Goal: Task Accomplishment & Management: Manage account settings

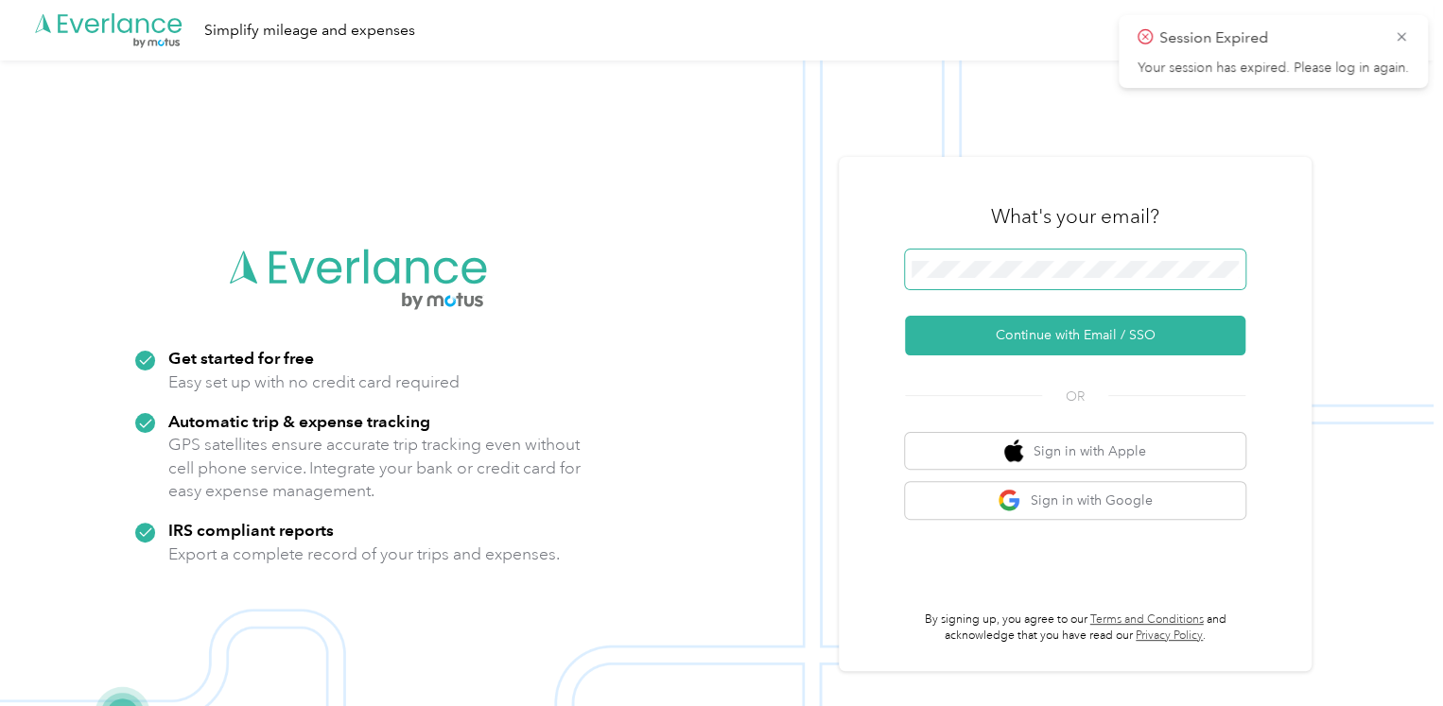
click at [966, 257] on span at bounding box center [1075, 270] width 340 height 40
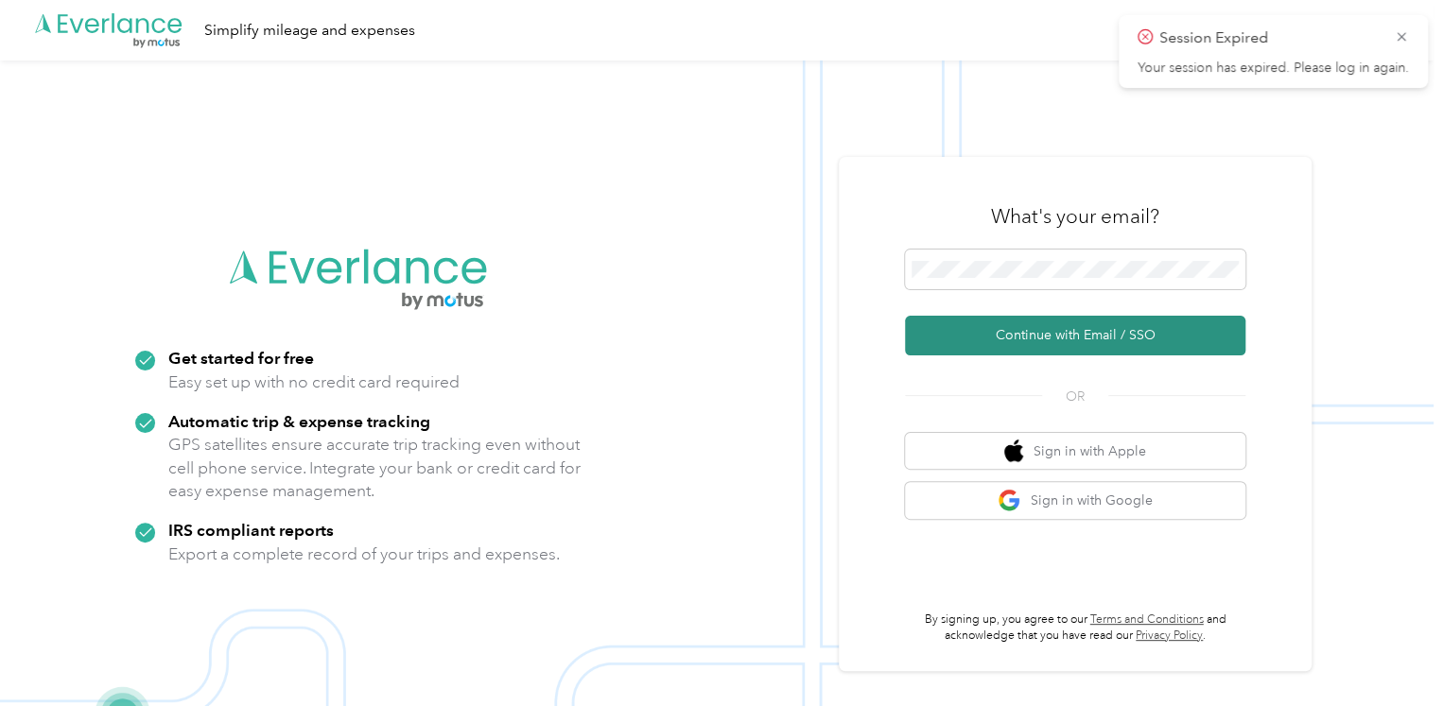
click at [1081, 348] on button "Continue with Email / SSO" at bounding box center [1075, 336] width 340 height 40
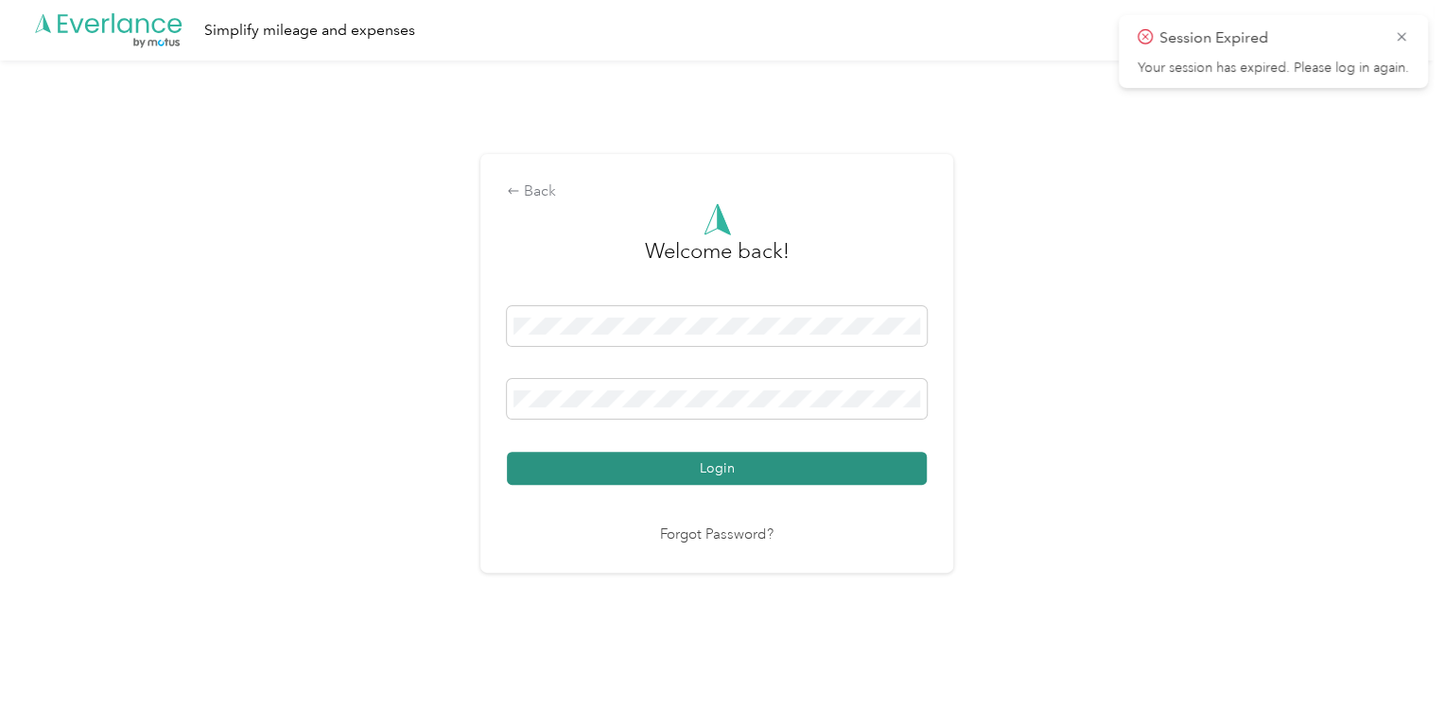
click at [775, 477] on button "Login" at bounding box center [717, 468] width 420 height 33
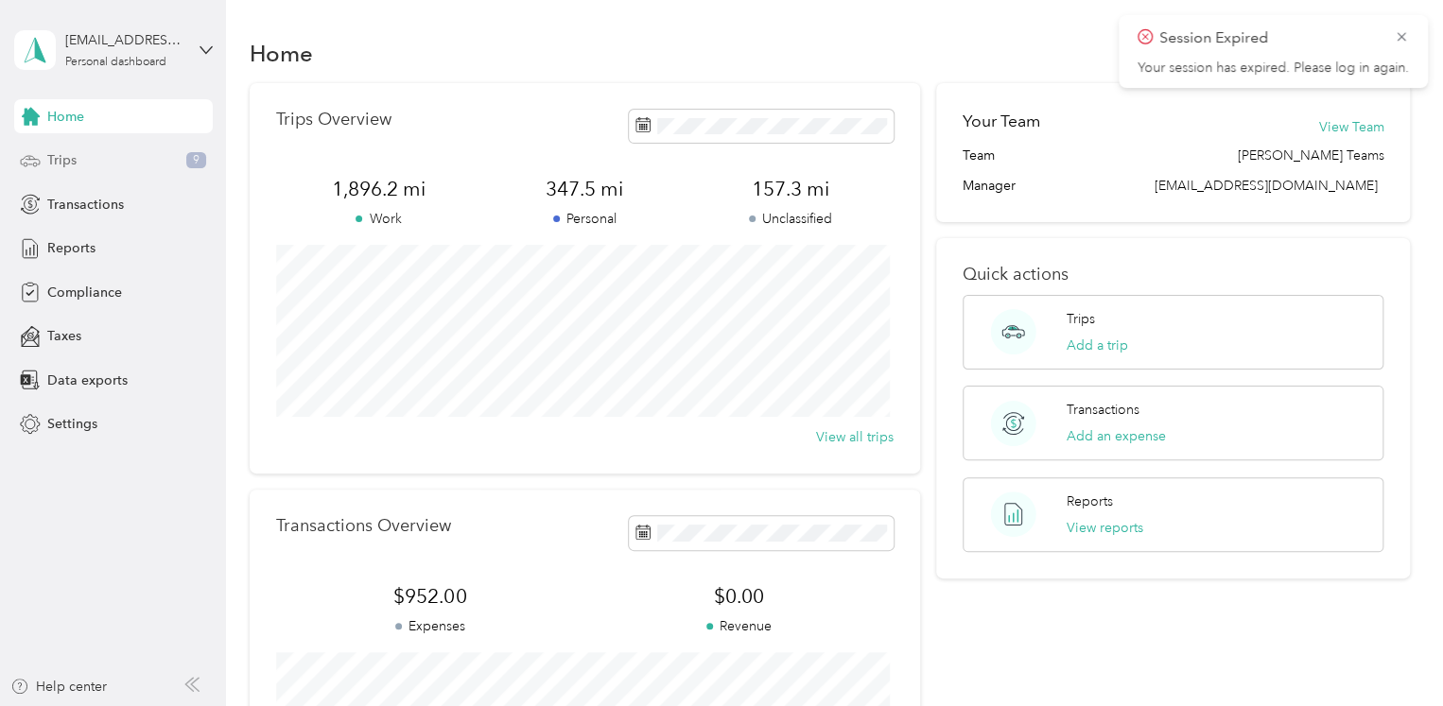
click at [61, 160] on span "Trips" at bounding box center [61, 160] width 29 height 20
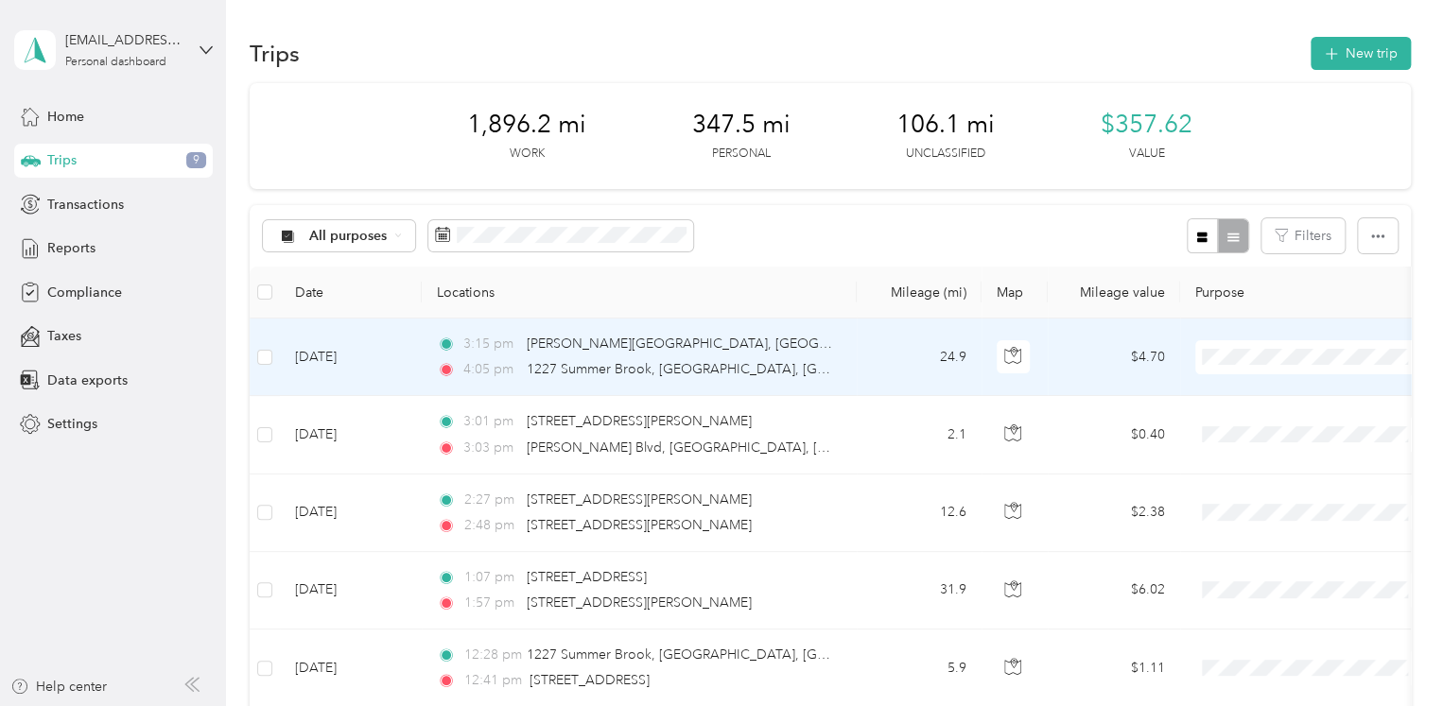
click at [1263, 398] on ol "sentriforce Personal" at bounding box center [1312, 408] width 234 height 66
click at [1251, 393] on li "sentriforce" at bounding box center [1312, 391] width 234 height 33
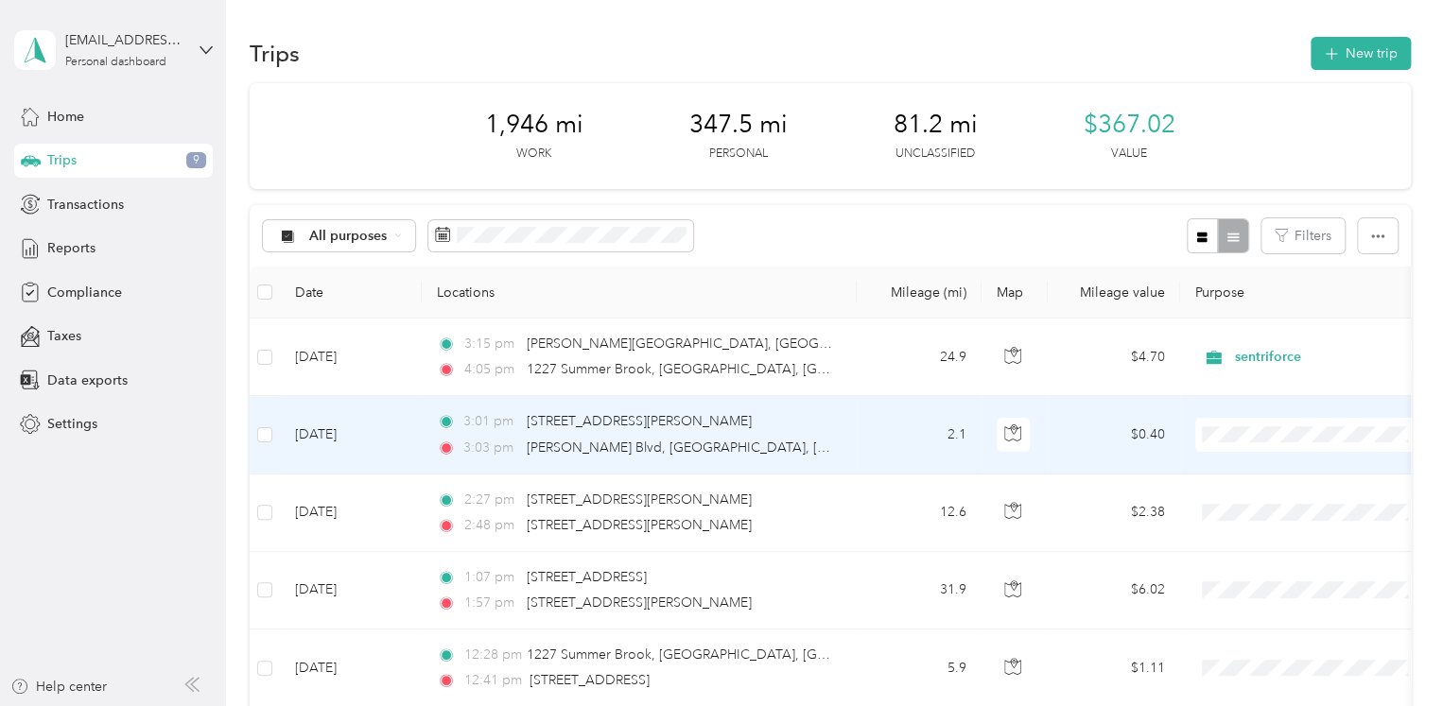
click at [1255, 465] on span "sentriforce" at bounding box center [1328, 463] width 175 height 20
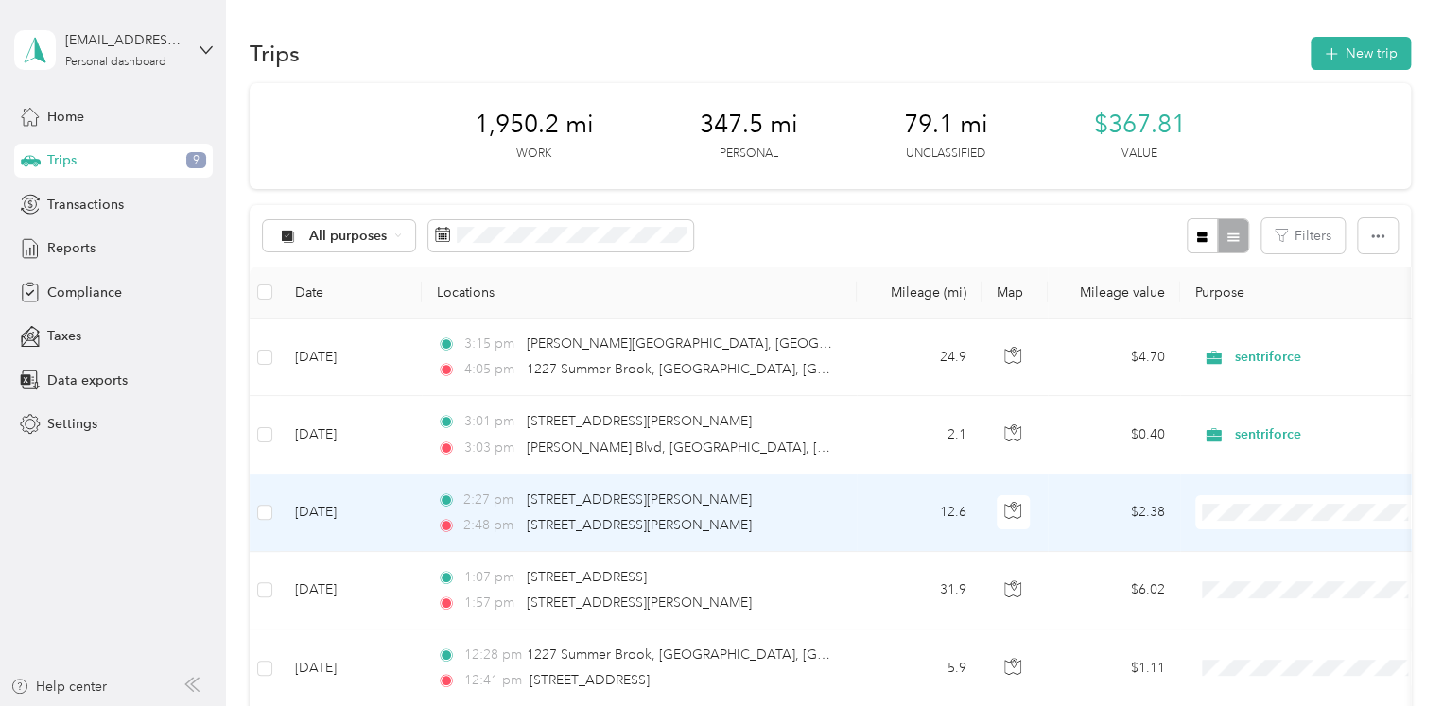
click at [1260, 546] on li "sentriforce" at bounding box center [1312, 538] width 234 height 33
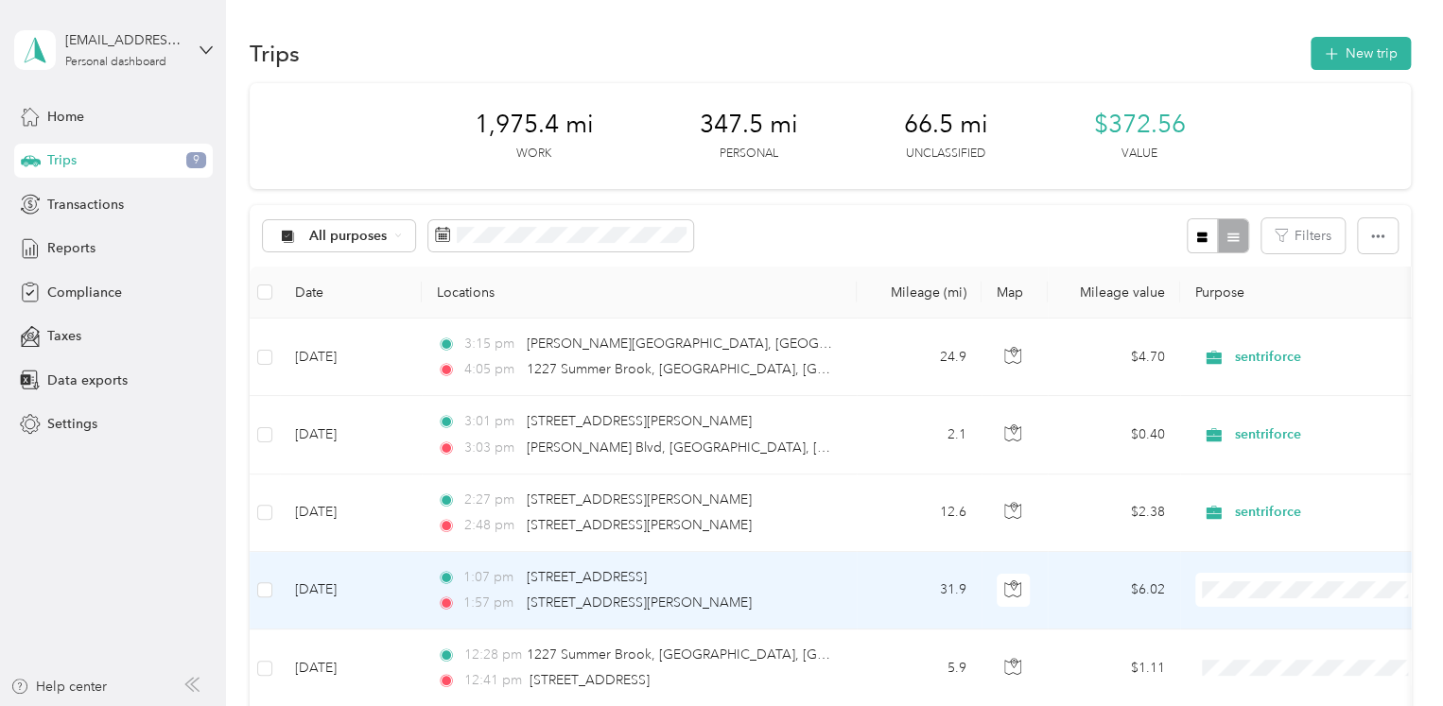
click at [1254, 629] on li "sentriforce" at bounding box center [1312, 624] width 234 height 33
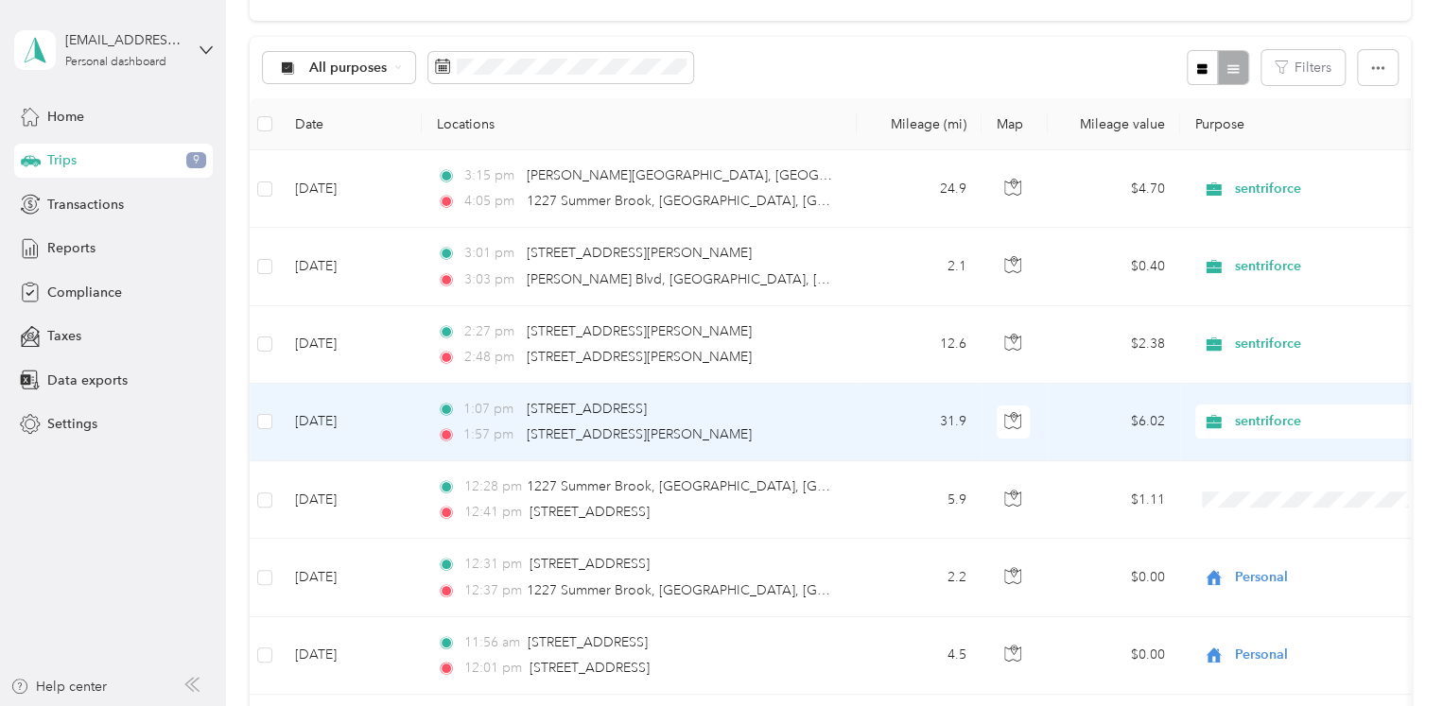
scroll to position [169, 0]
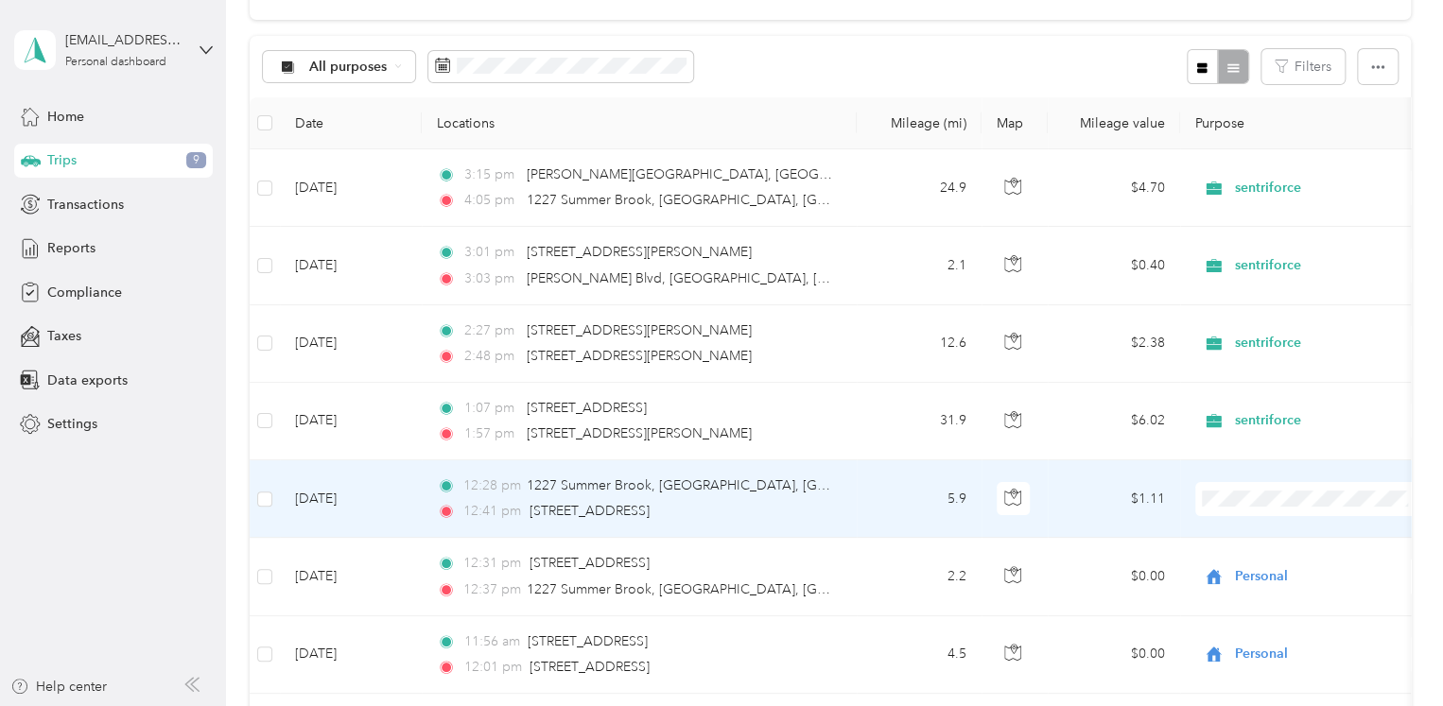
click at [1252, 543] on ol "sentriforce Personal" at bounding box center [1312, 539] width 234 height 66
click at [1255, 538] on li "sentriforce" at bounding box center [1312, 522] width 234 height 33
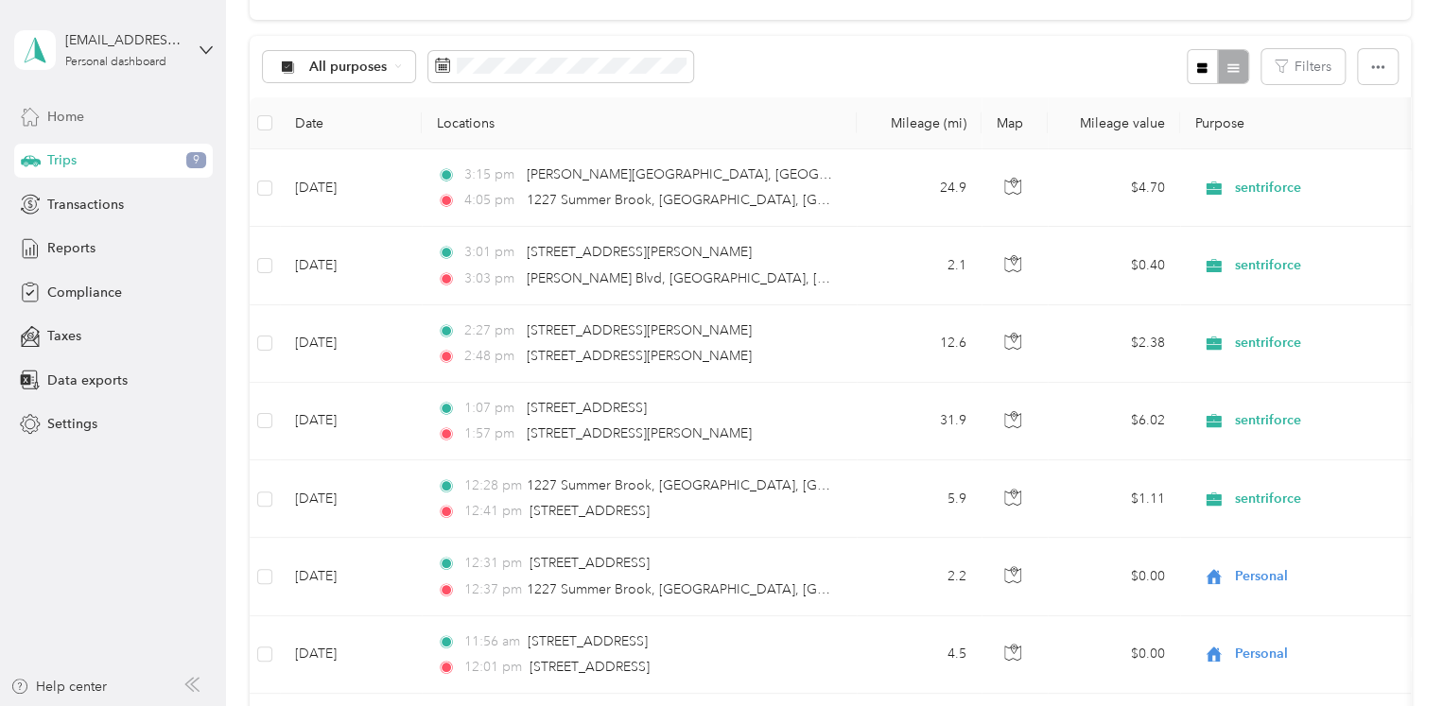
click at [49, 114] on span "Home" at bounding box center [65, 117] width 37 height 20
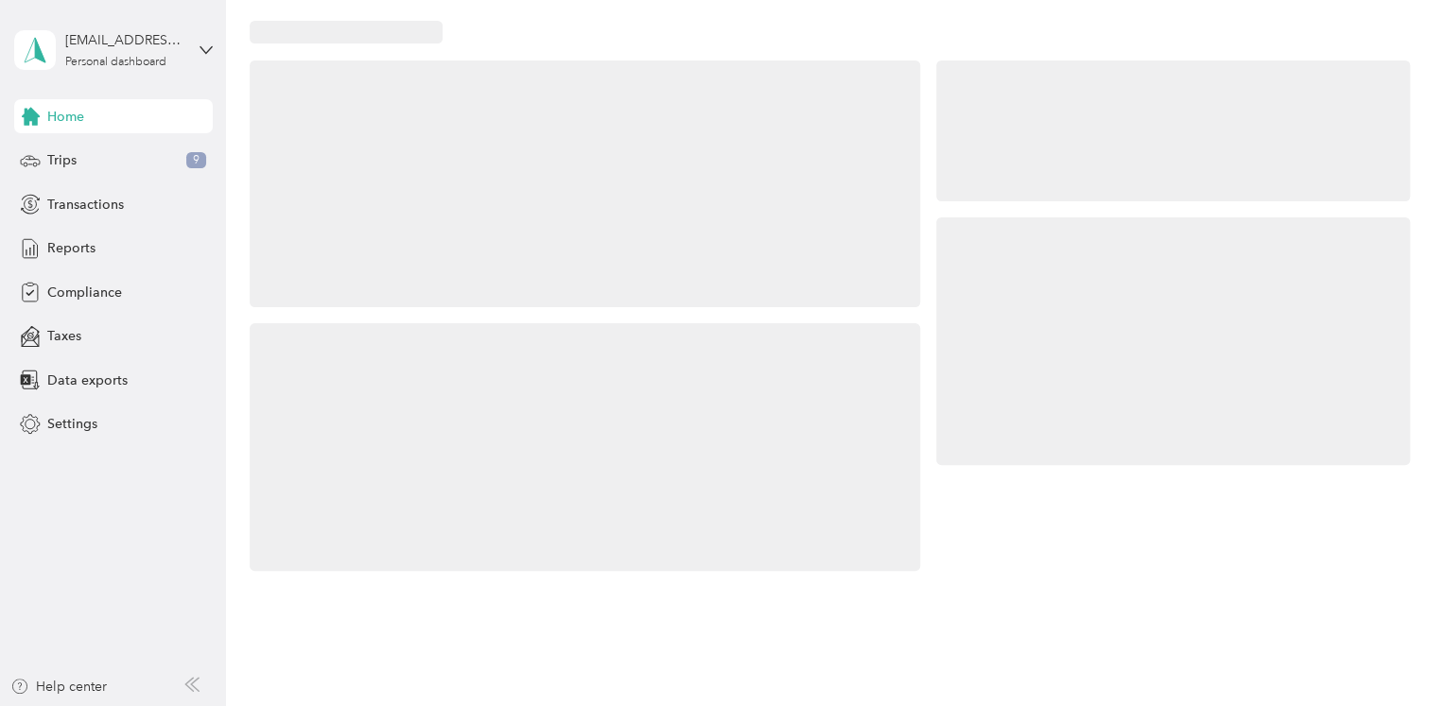
scroll to position [169, 0]
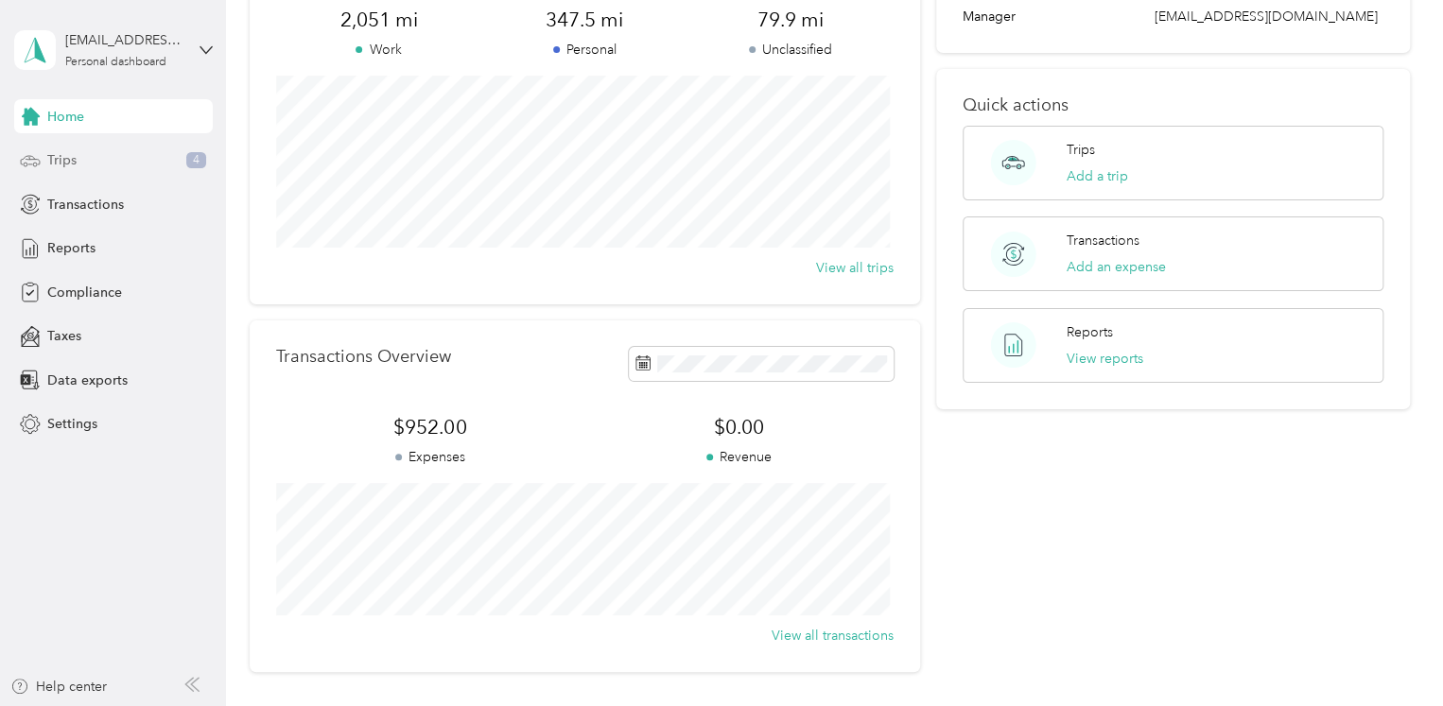
click at [105, 158] on div "Trips 4" at bounding box center [113, 161] width 199 height 34
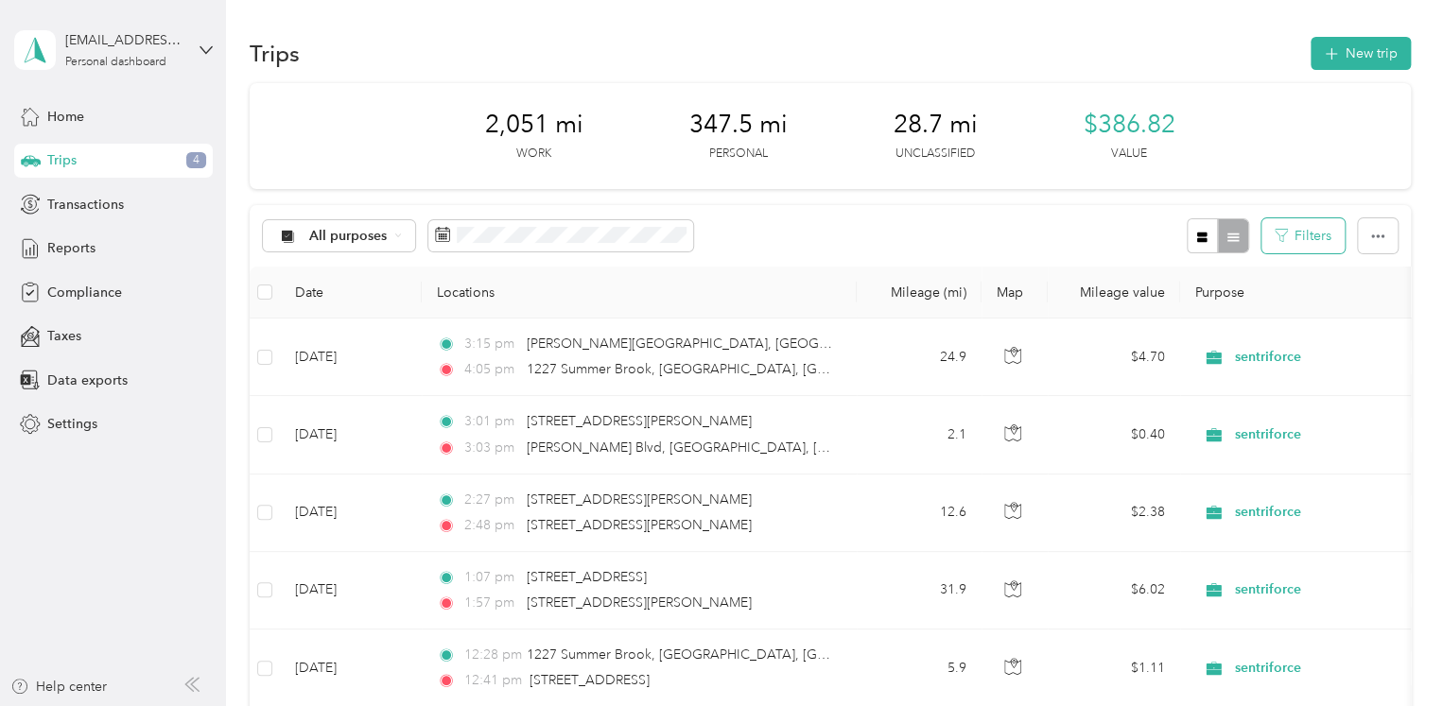
click at [1313, 235] on button "Filters" at bounding box center [1302, 235] width 83 height 35
click at [1361, 245] on button "button" at bounding box center [1378, 235] width 40 height 35
click at [1202, 242] on icon "button" at bounding box center [1201, 237] width 13 height 13
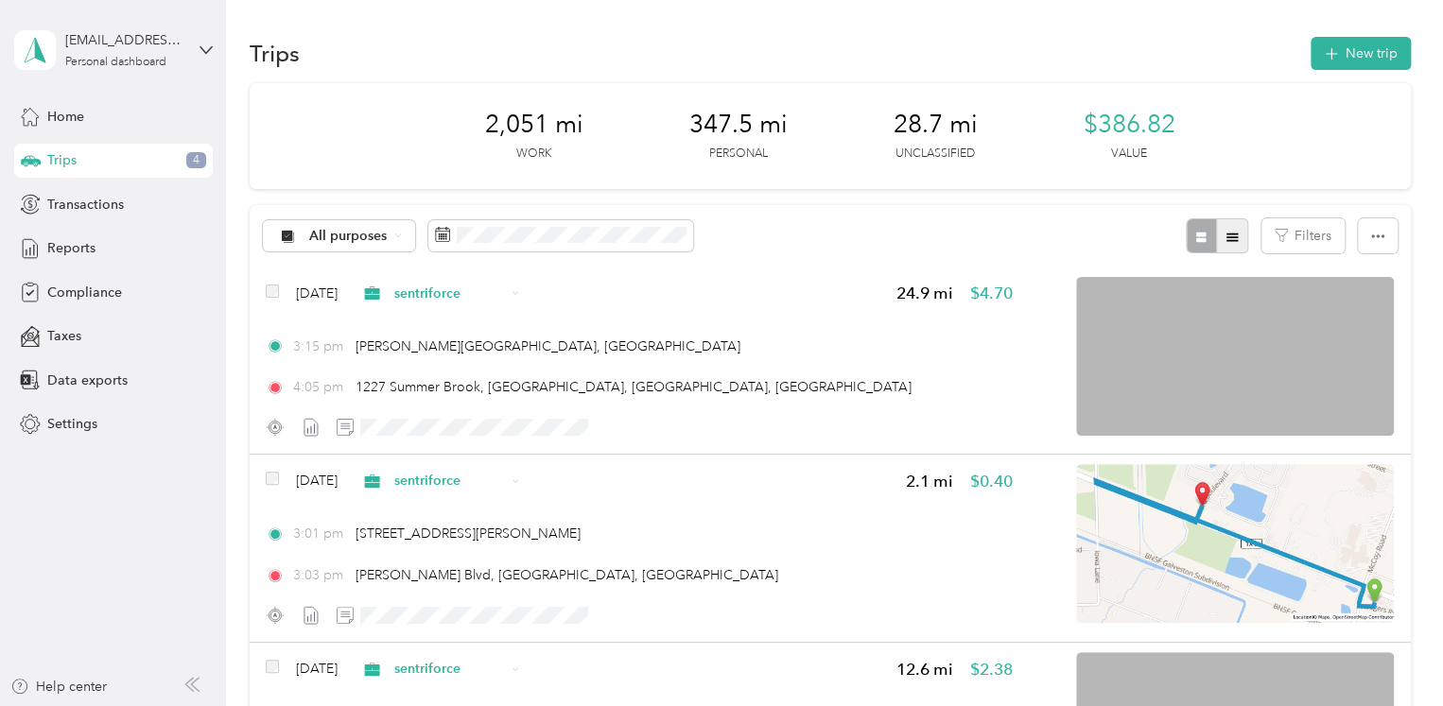
click at [1237, 237] on button "button" at bounding box center [1232, 235] width 32 height 35
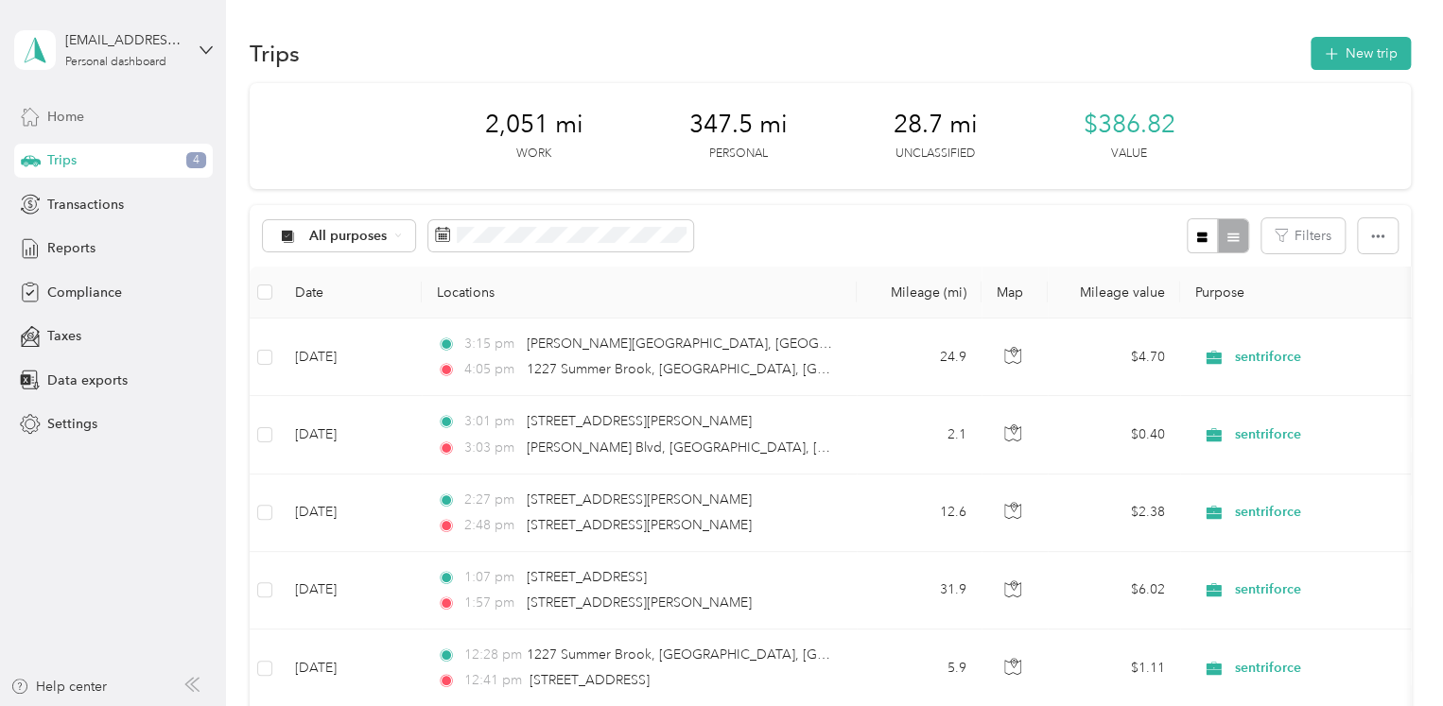
click at [74, 118] on span "Home" at bounding box center [65, 117] width 37 height 20
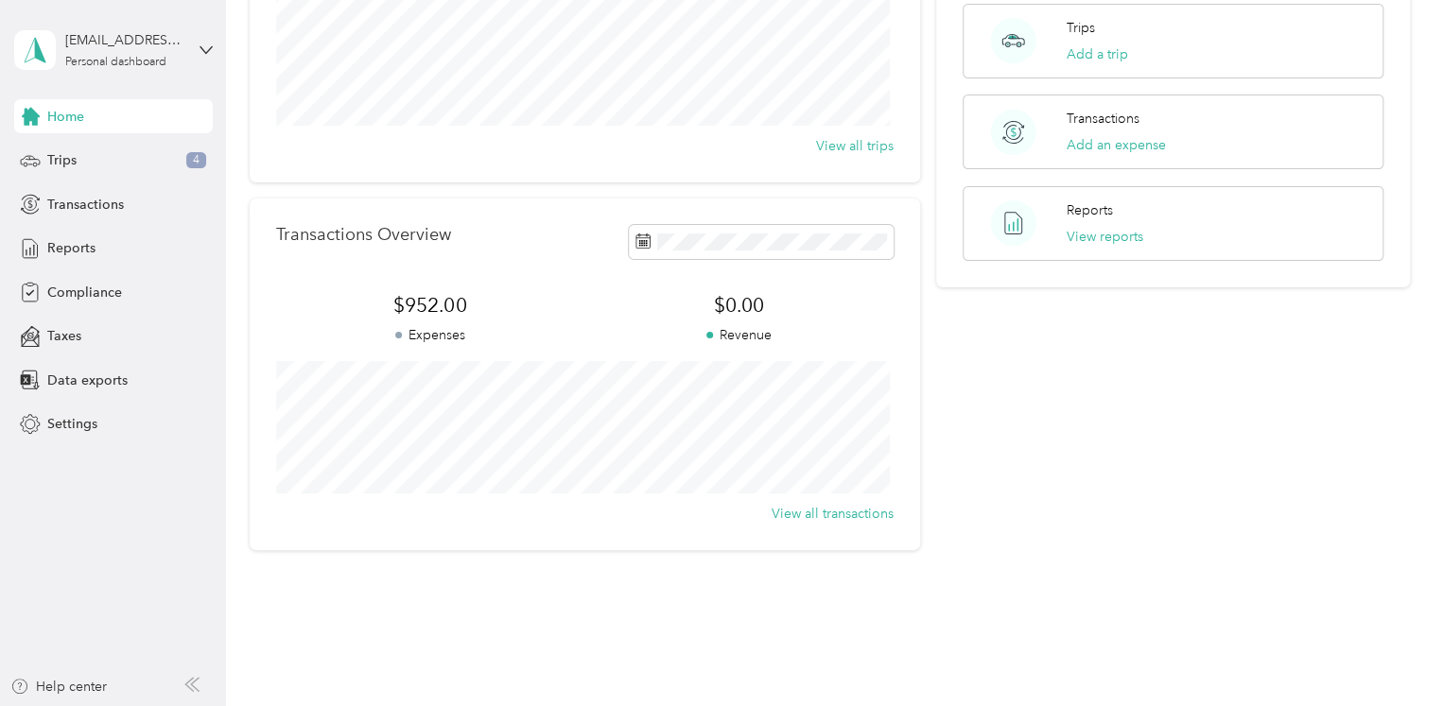
scroll to position [330, 0]
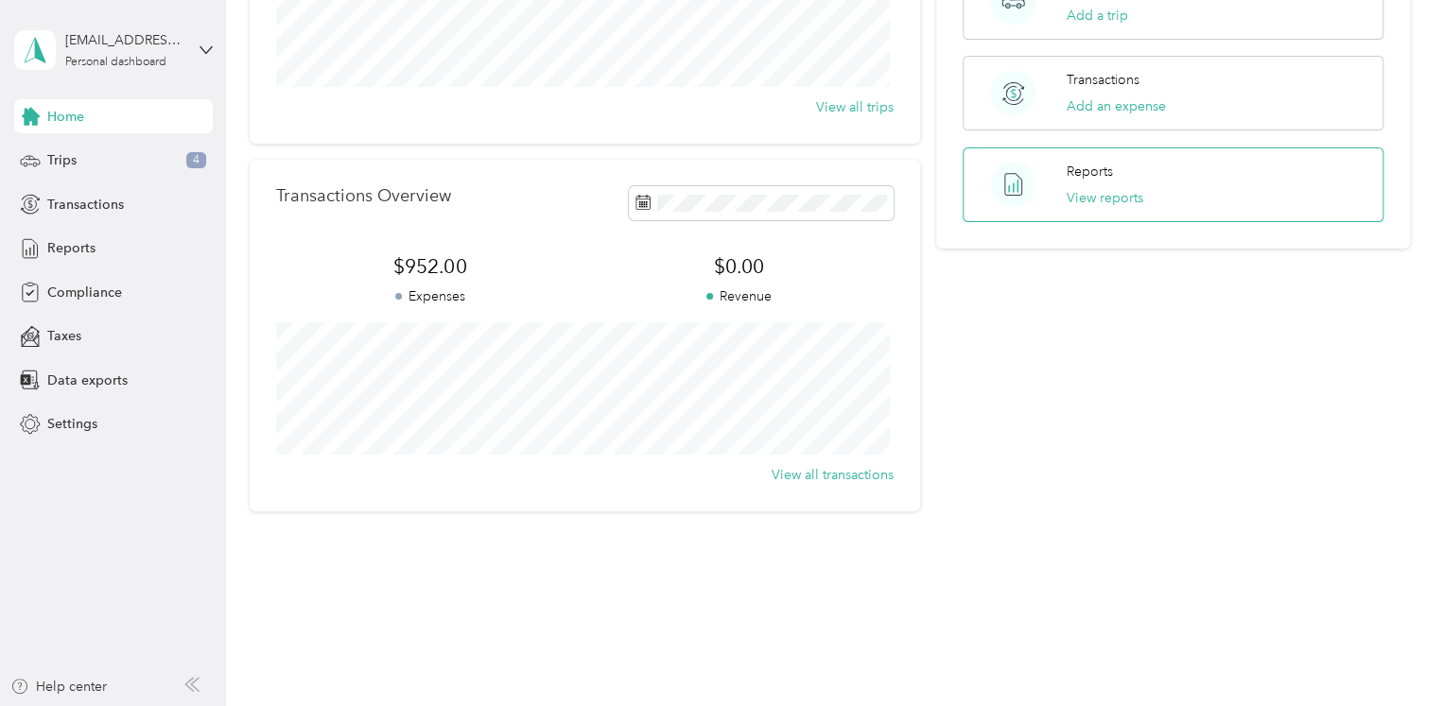
click at [1088, 182] on div "Reports View reports" at bounding box center [1104, 185] width 77 height 46
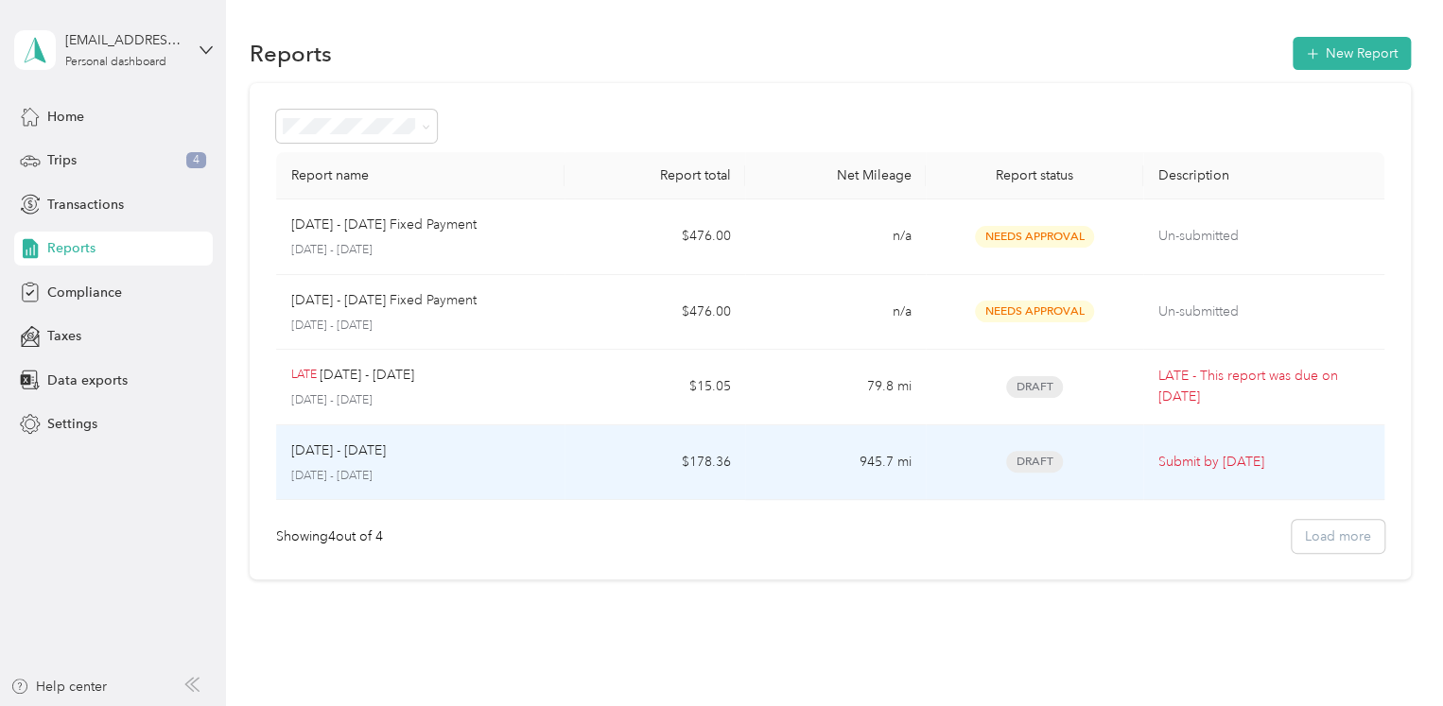
click at [1202, 464] on p "Submit by [DATE]" at bounding box center [1263, 462] width 211 height 21
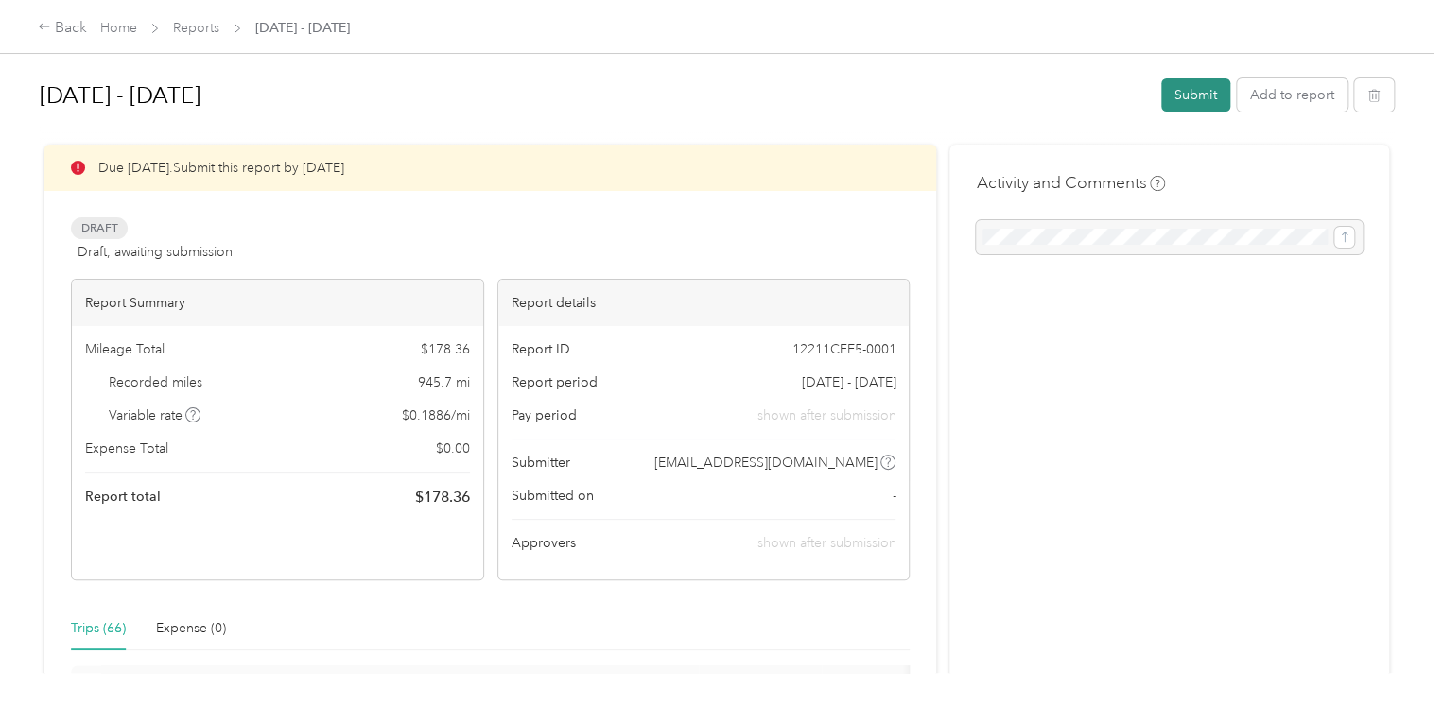
click at [1201, 93] on button "Submit" at bounding box center [1195, 94] width 69 height 33
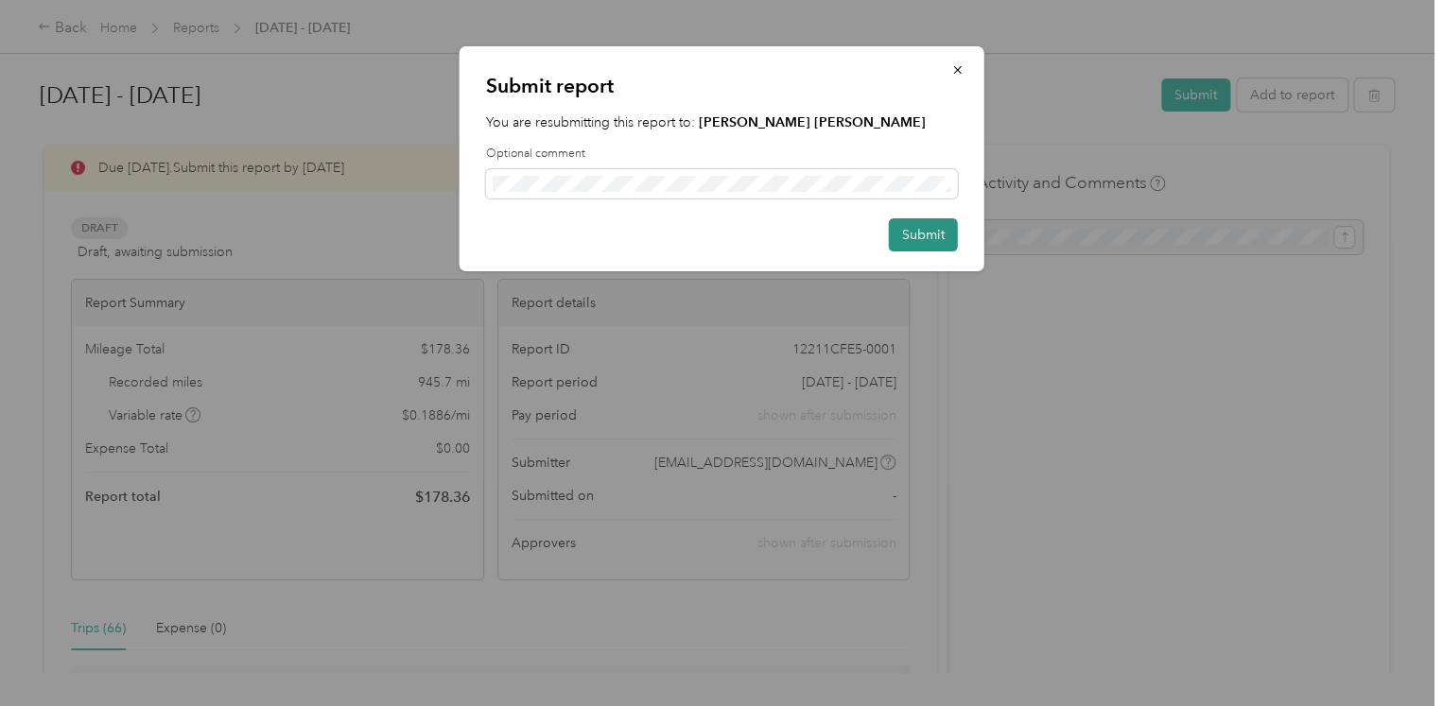
click at [930, 237] on button "Submit" at bounding box center [923, 234] width 69 height 33
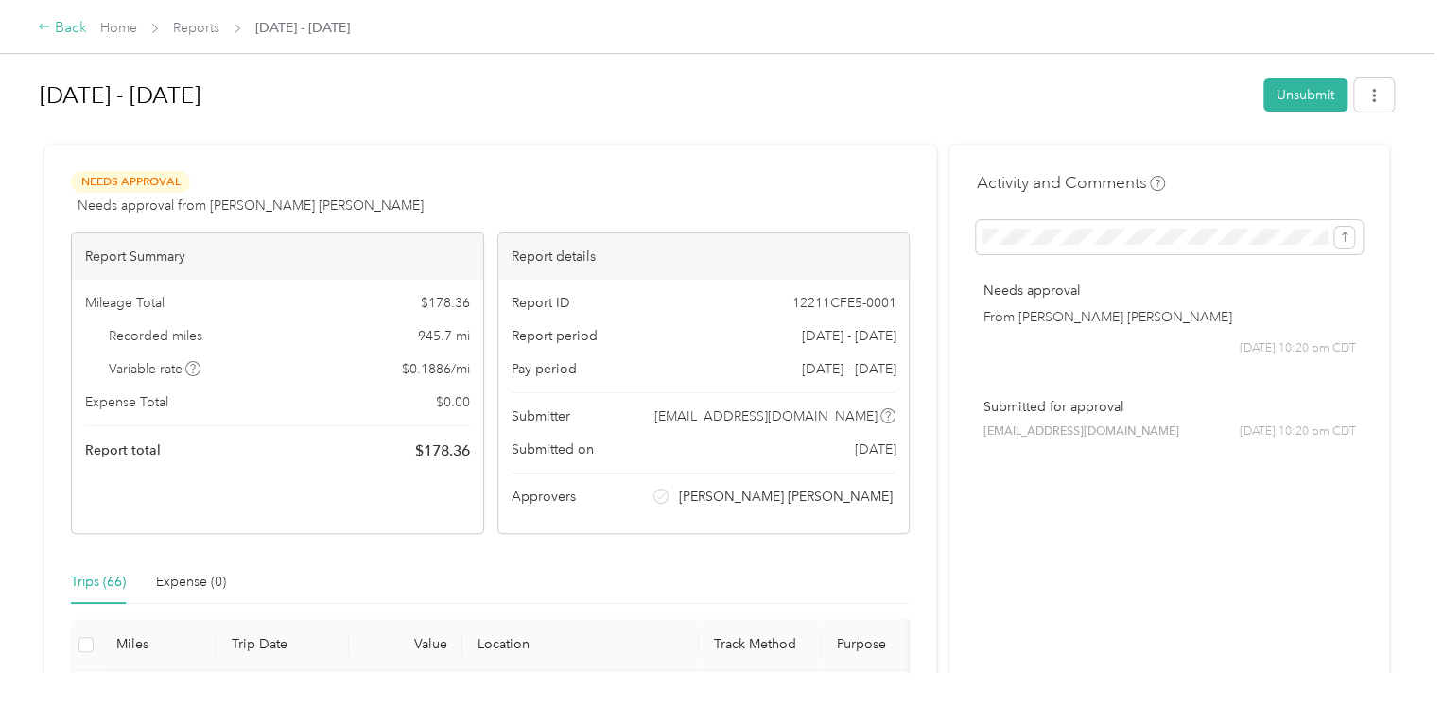
click at [49, 28] on icon at bounding box center [44, 26] width 13 height 13
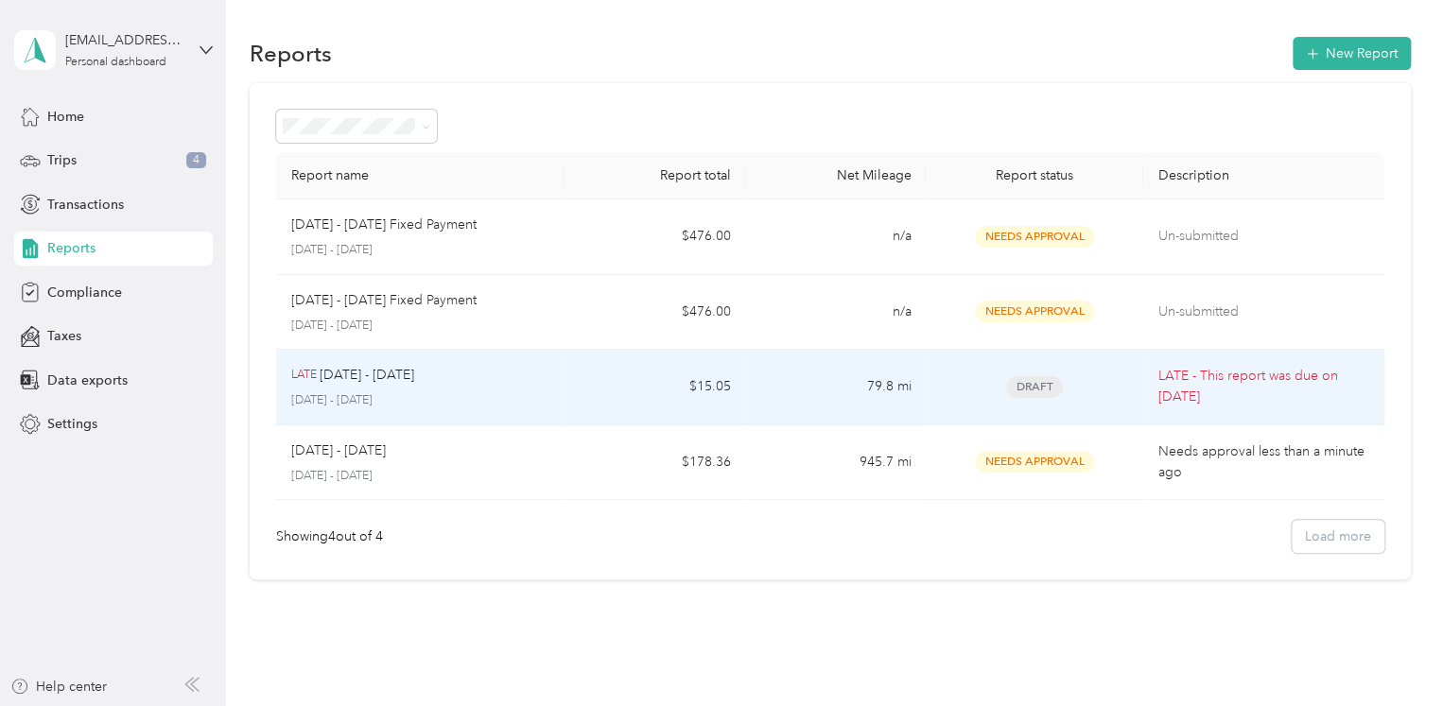
click at [1168, 381] on p "LATE - This report was due on [DATE]" at bounding box center [1263, 387] width 211 height 42
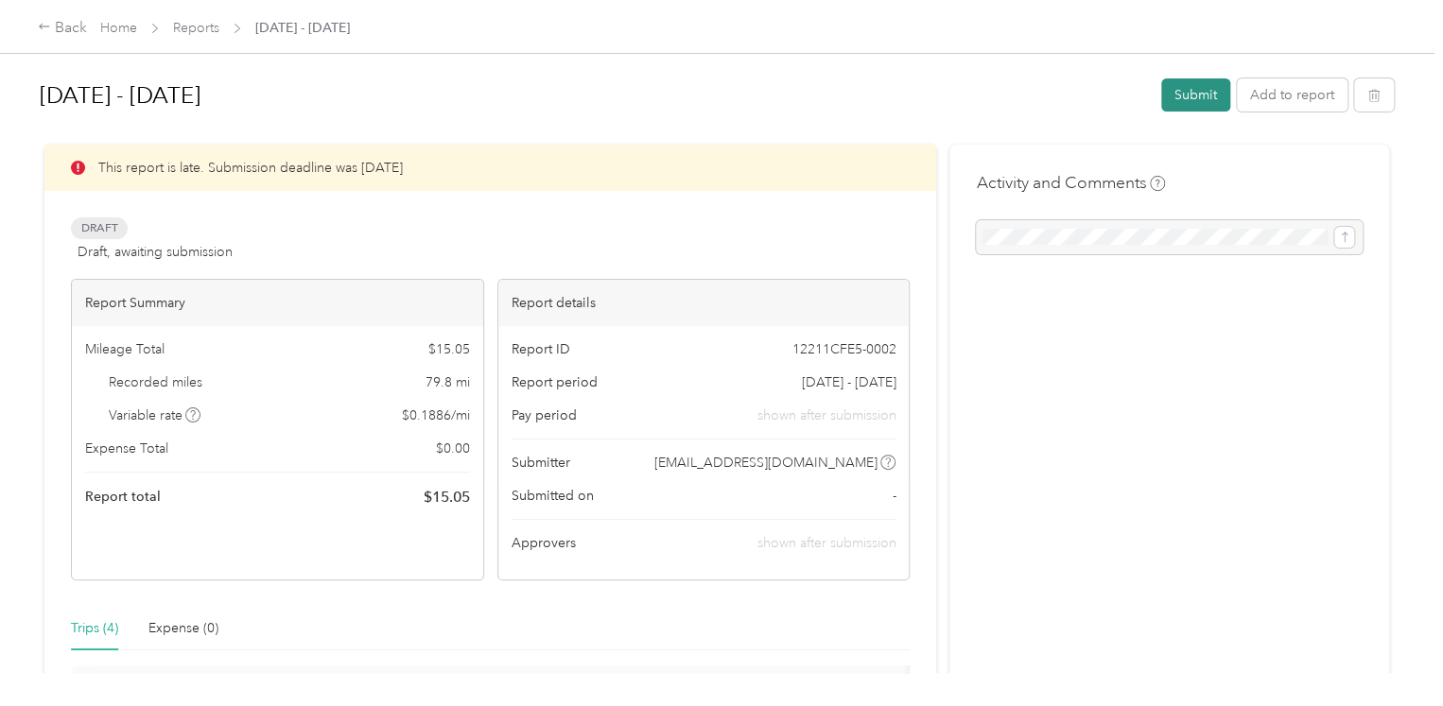
click at [1195, 98] on button "Submit" at bounding box center [1195, 94] width 69 height 33
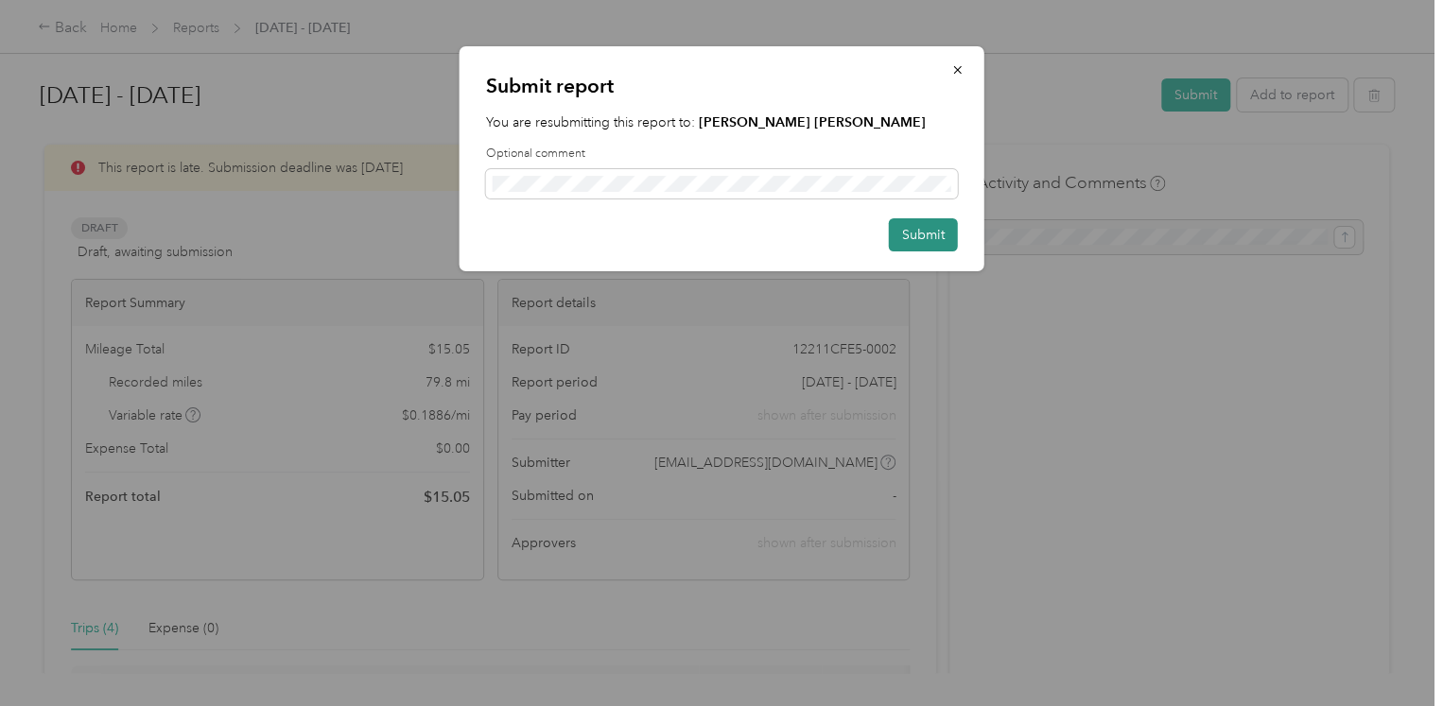
click at [921, 235] on button "Submit" at bounding box center [923, 234] width 69 height 33
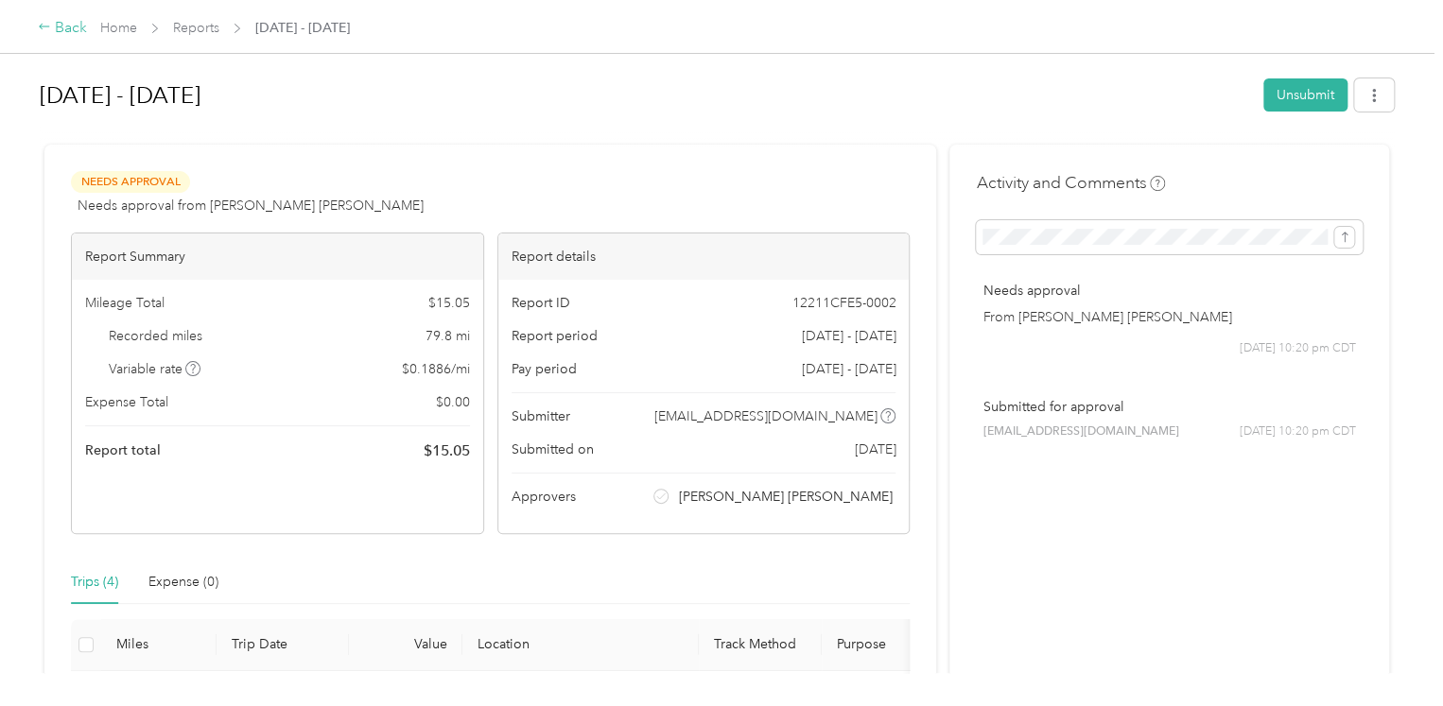
click at [68, 26] on div "Back" at bounding box center [62, 28] width 49 height 23
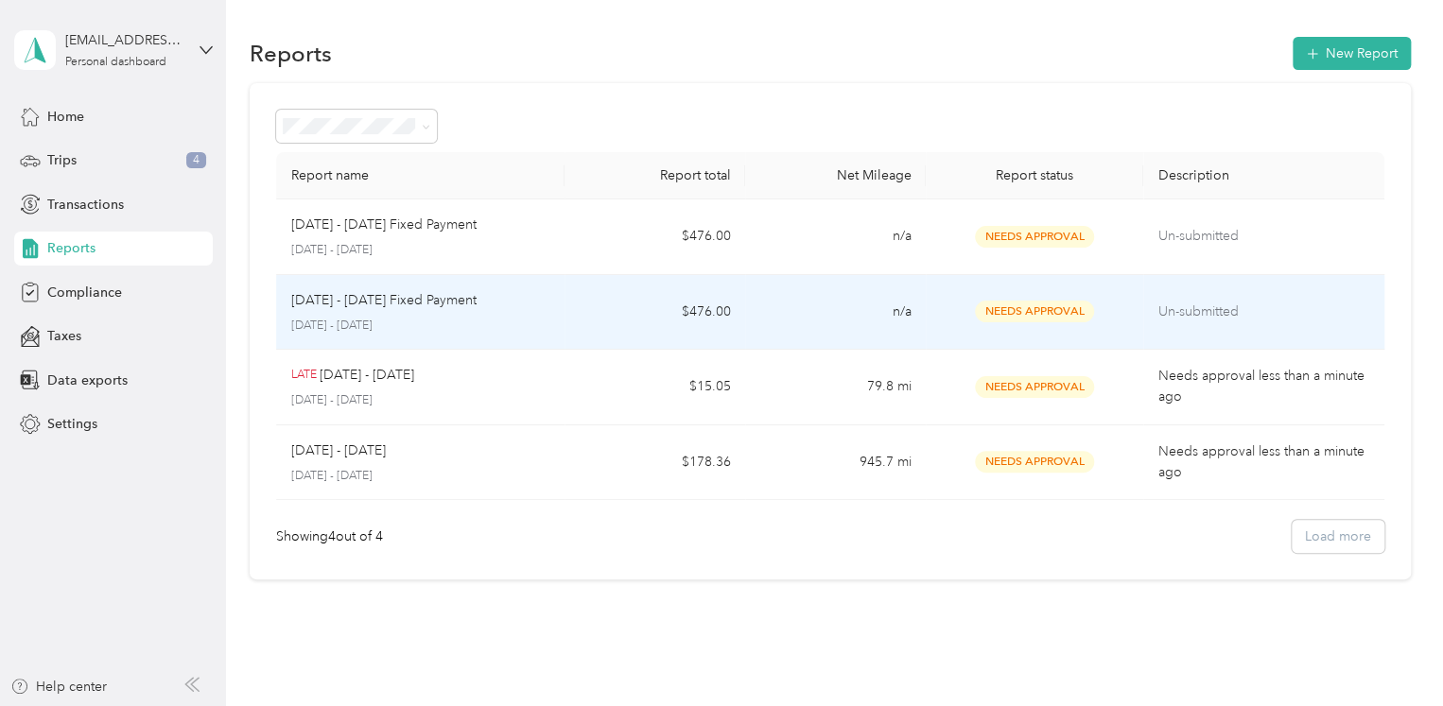
click at [1193, 319] on p "Un-submitted" at bounding box center [1263, 312] width 211 height 21
click at [393, 300] on p "[DATE] - [DATE] Fixed Payment" at bounding box center [383, 300] width 185 height 21
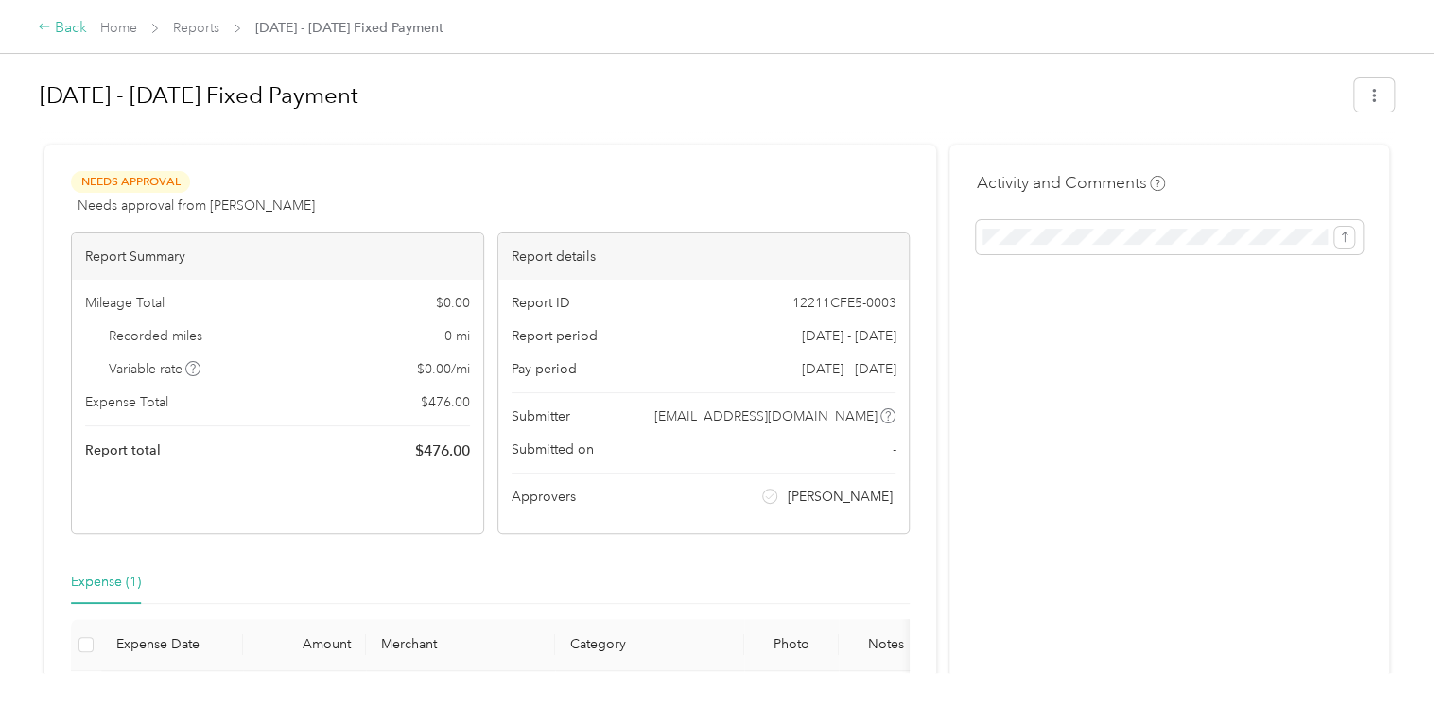
click at [58, 25] on div "Back" at bounding box center [62, 28] width 49 height 23
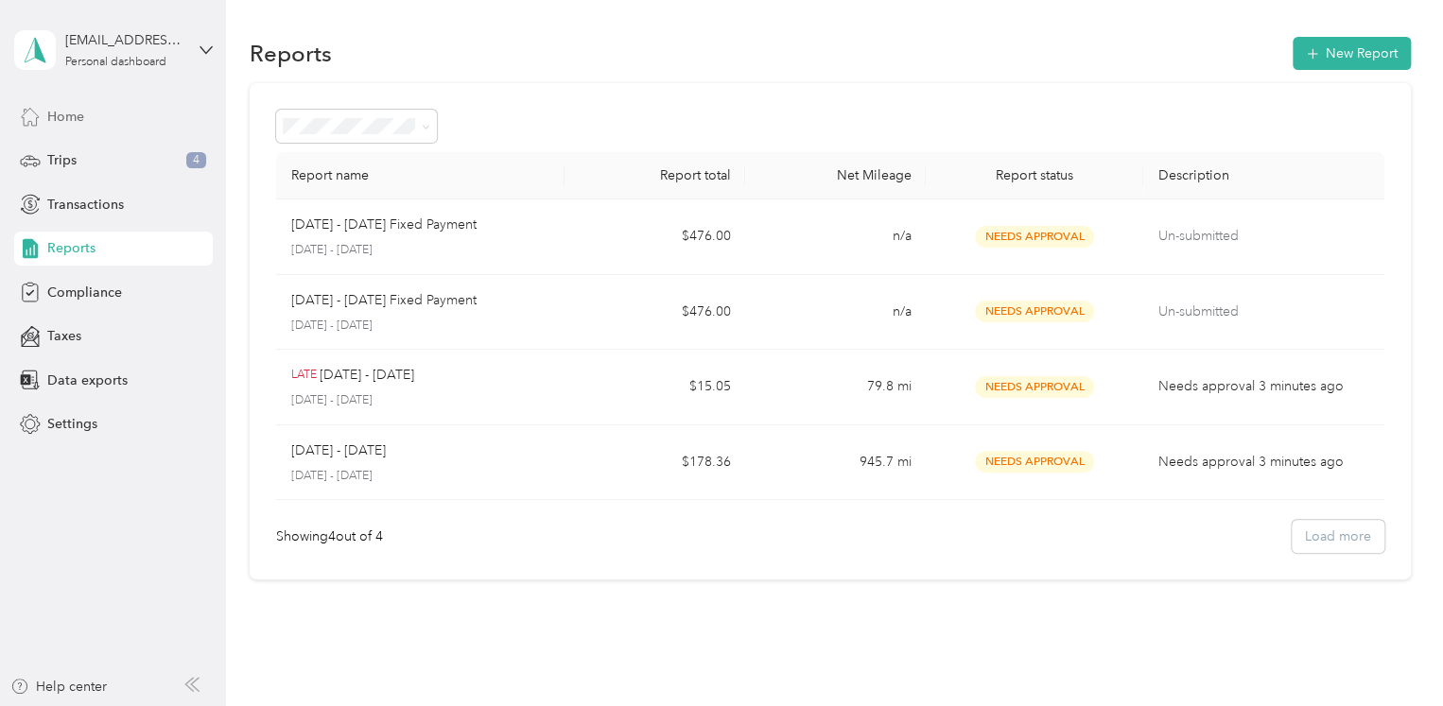
click at [61, 113] on span "Home" at bounding box center [65, 117] width 37 height 20
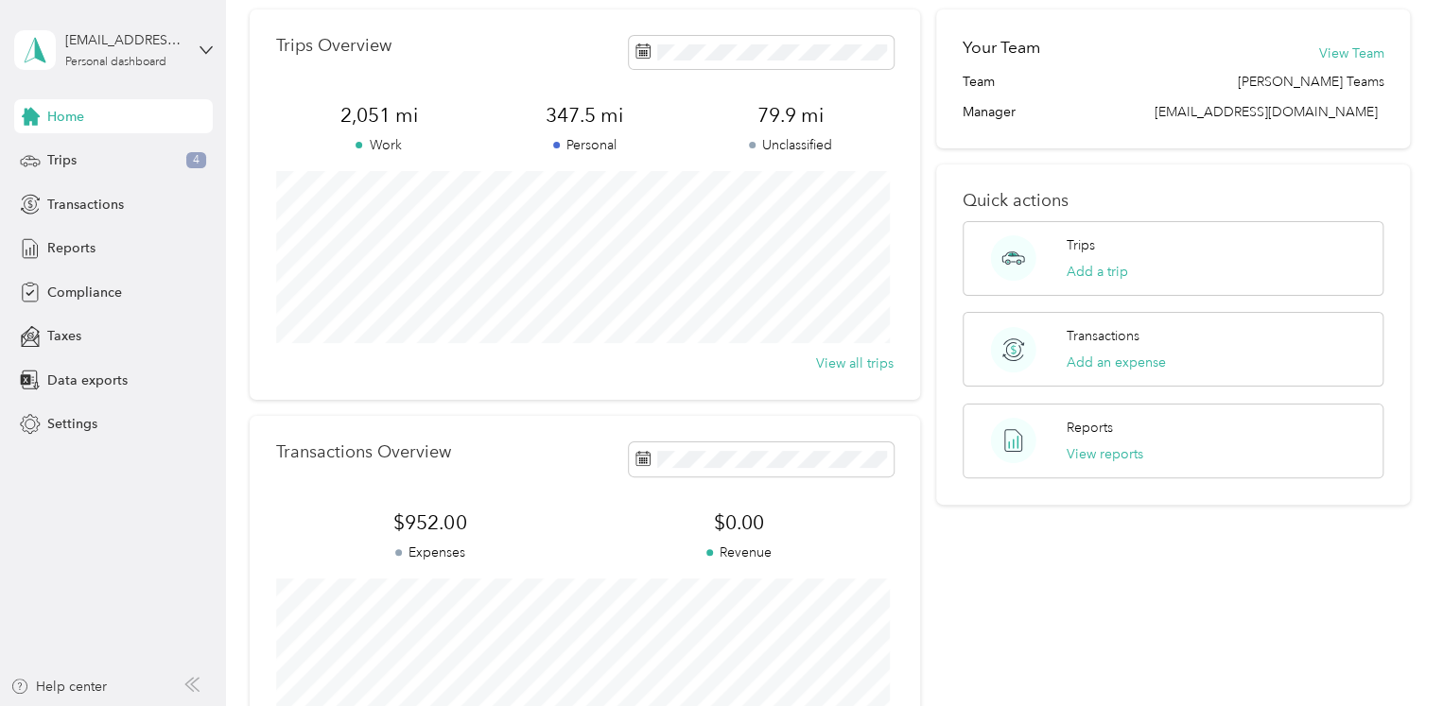
scroll to position [70, 0]
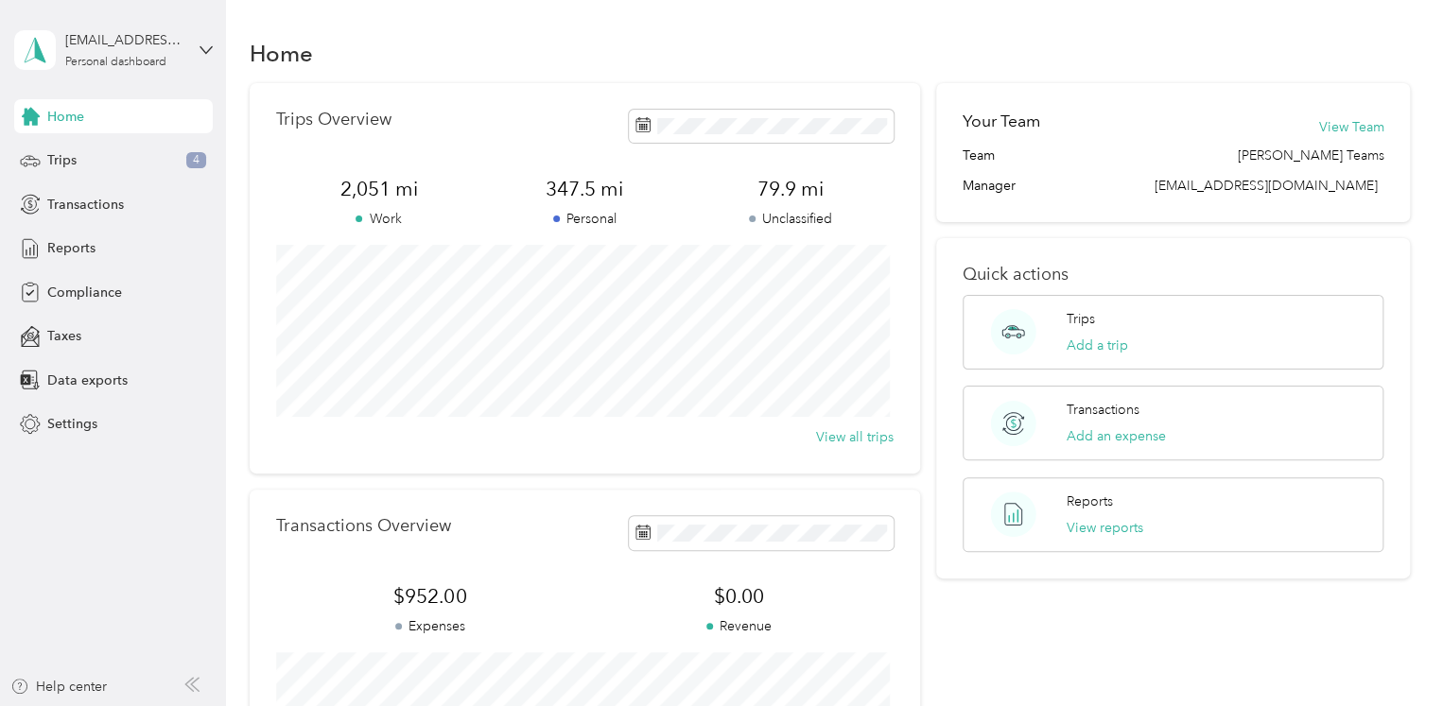
click at [206, 42] on div "prodriguez@sentriforce.com Personal dashboard" at bounding box center [113, 50] width 199 height 66
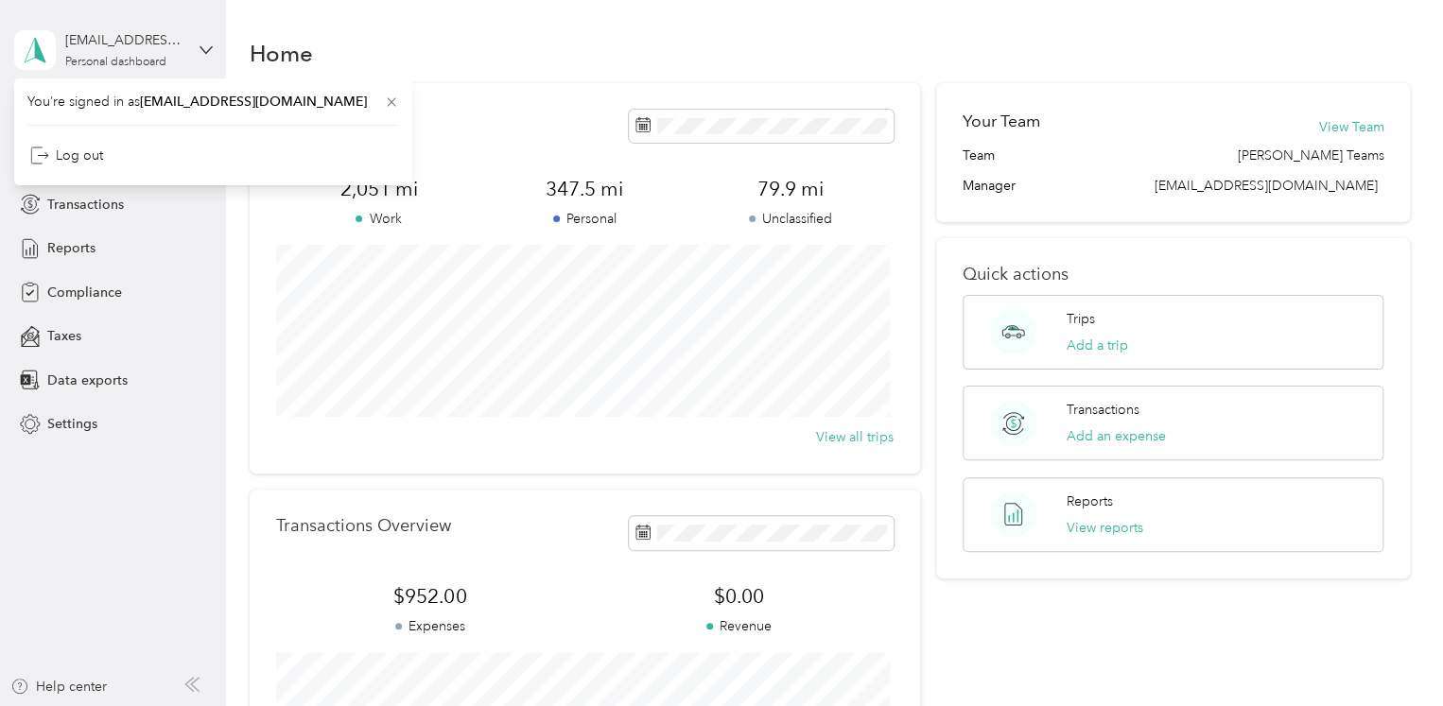
click at [206, 42] on div "prodriguez@sentriforce.com Personal dashboard" at bounding box center [113, 50] width 199 height 66
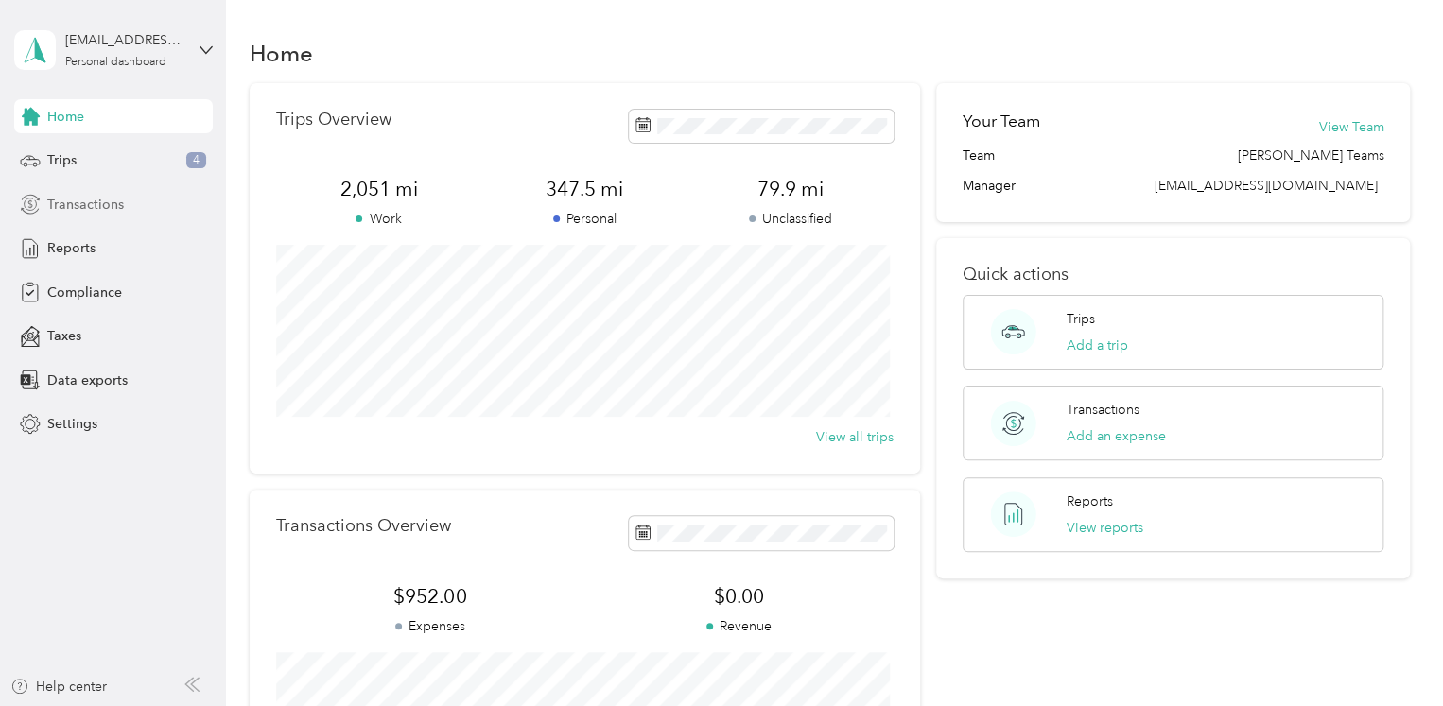
click at [97, 210] on span "Transactions" at bounding box center [85, 205] width 77 height 20
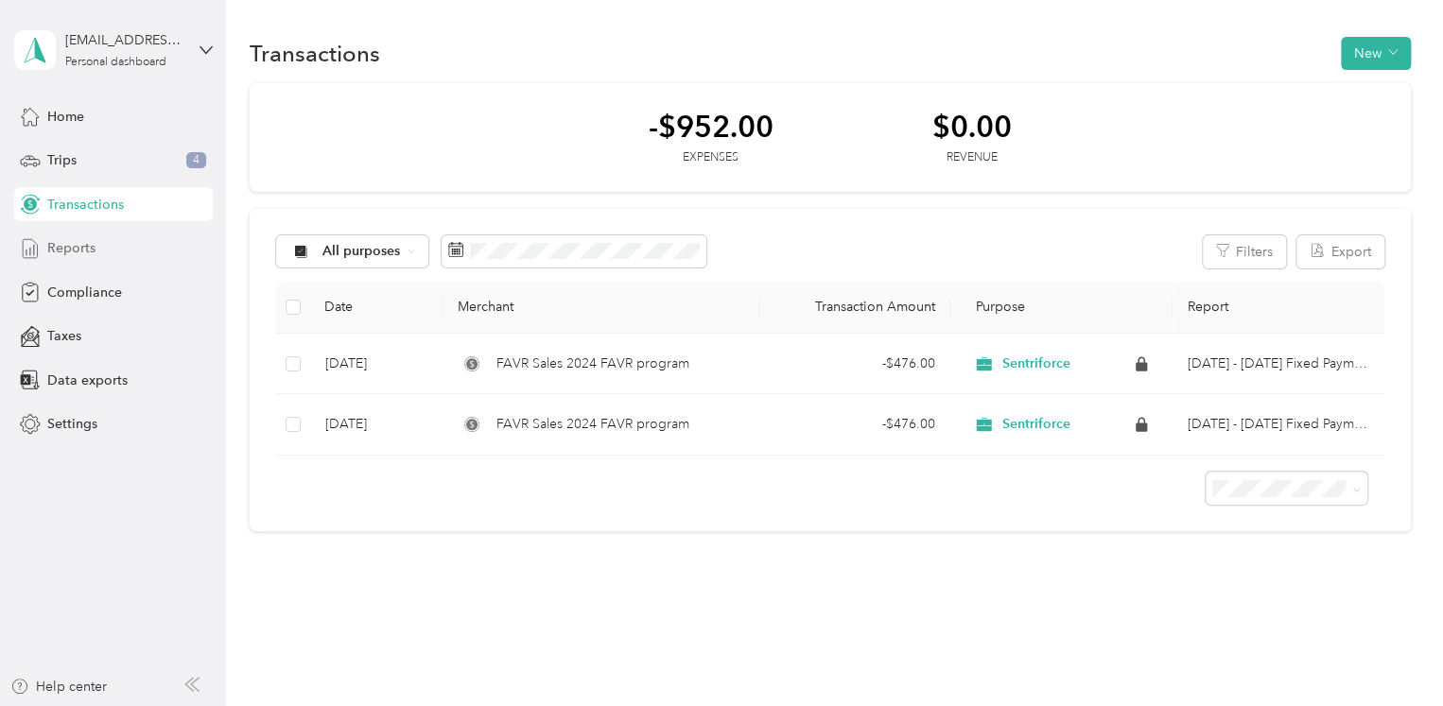
click at [79, 253] on span "Reports" at bounding box center [71, 248] width 48 height 20
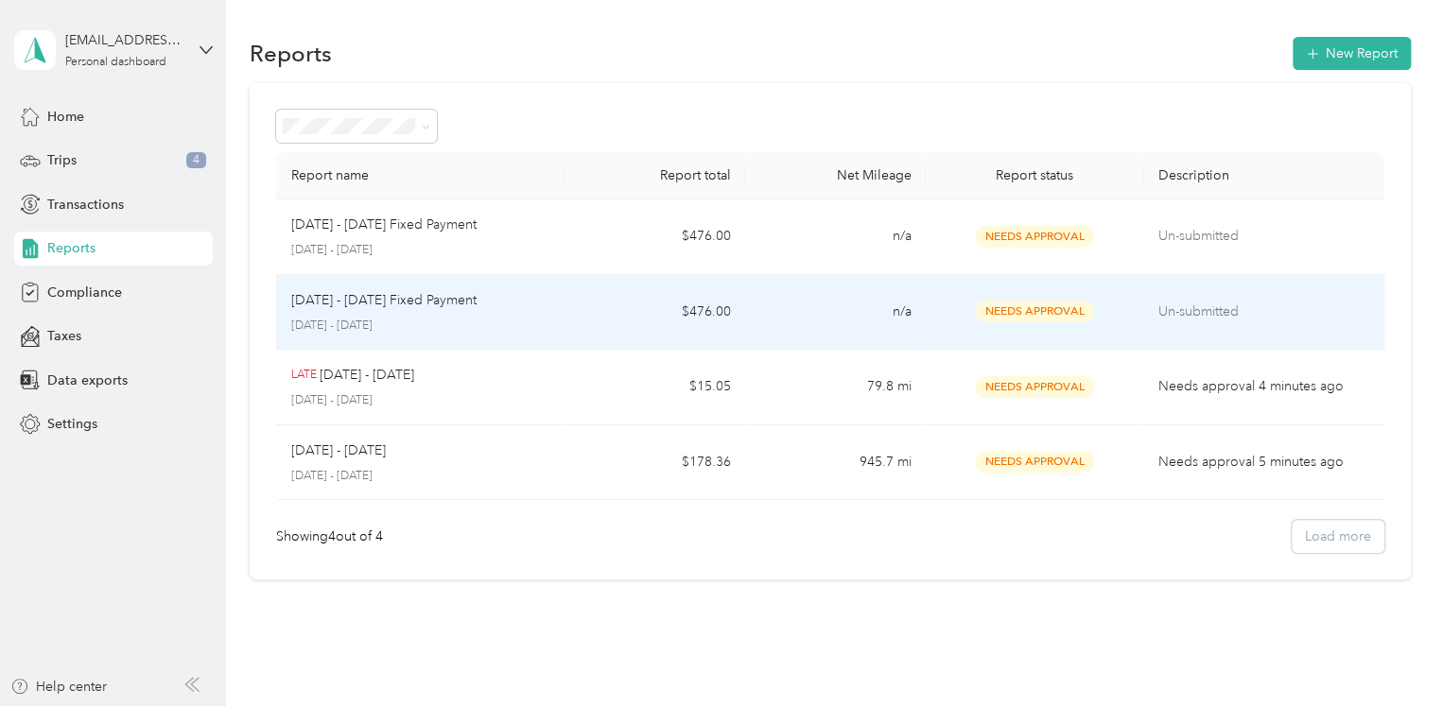
click at [1183, 320] on p "Un-submitted" at bounding box center [1263, 312] width 211 height 21
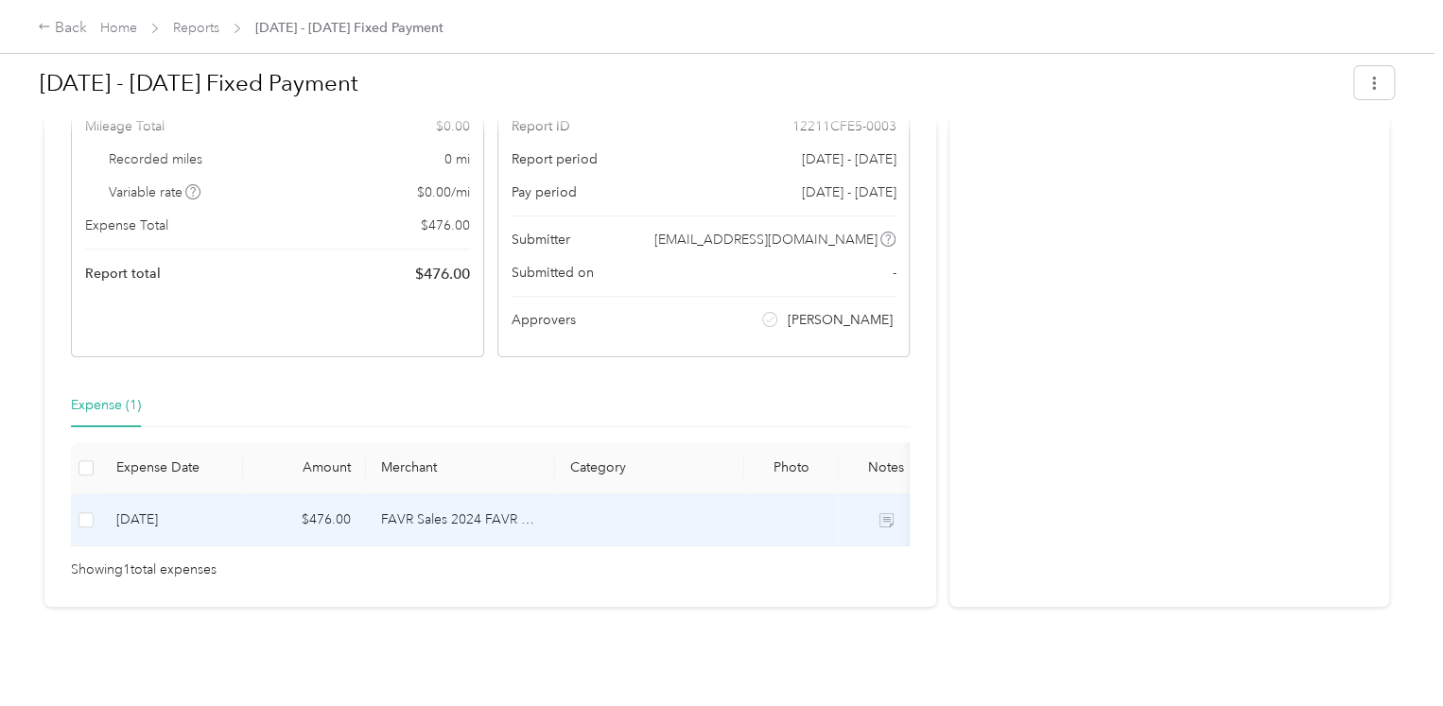
click at [493, 494] on td "FAVR Sales 2024 FAVR program" at bounding box center [460, 520] width 189 height 52
click at [486, 494] on td "FAVR Sales 2024 FAVR program" at bounding box center [460, 520] width 189 height 52
click at [300, 498] on td "$476.00" at bounding box center [304, 520] width 123 height 52
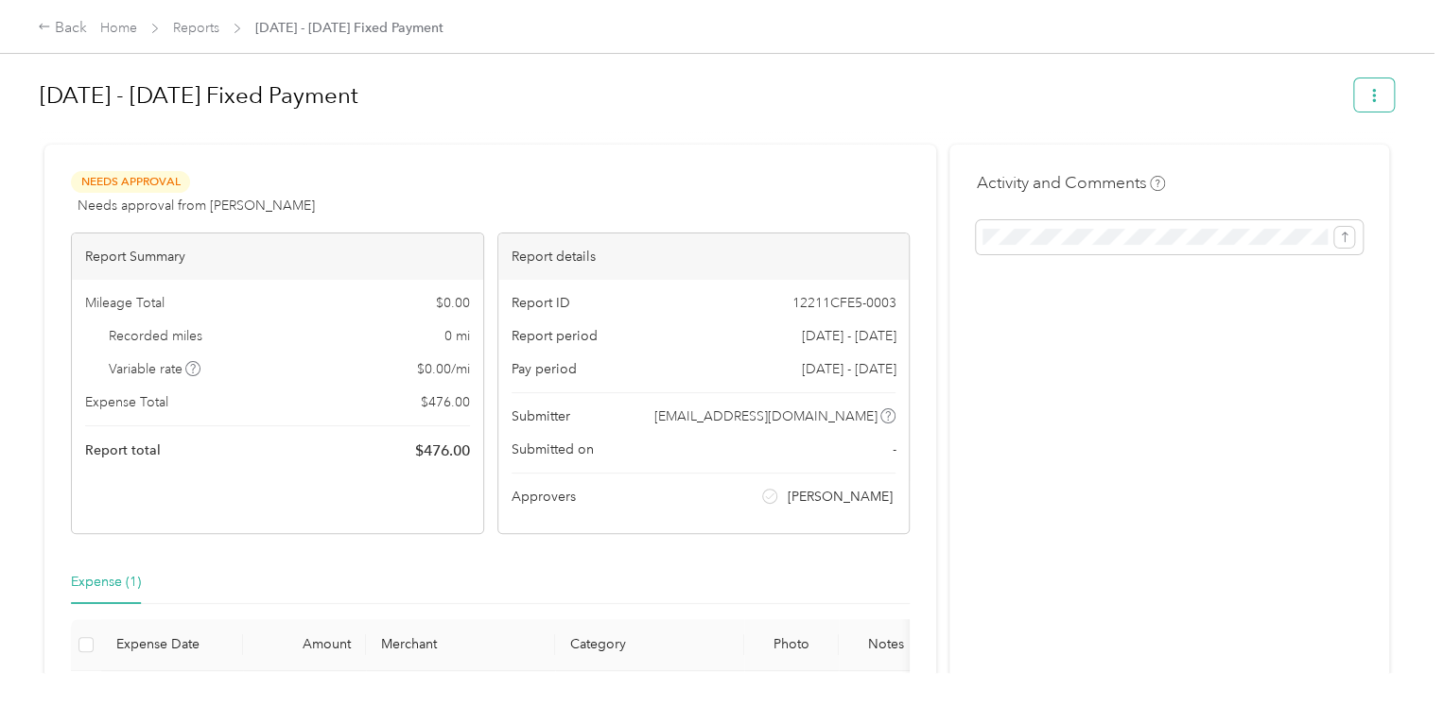
click at [1374, 97] on icon "button" at bounding box center [1373, 95] width 13 height 13
click at [1339, 231] on icon "submit" at bounding box center [1344, 237] width 13 height 13
click at [1207, 347] on div "Activity and Comments Comment must not be blank" at bounding box center [1169, 464] width 440 height 639
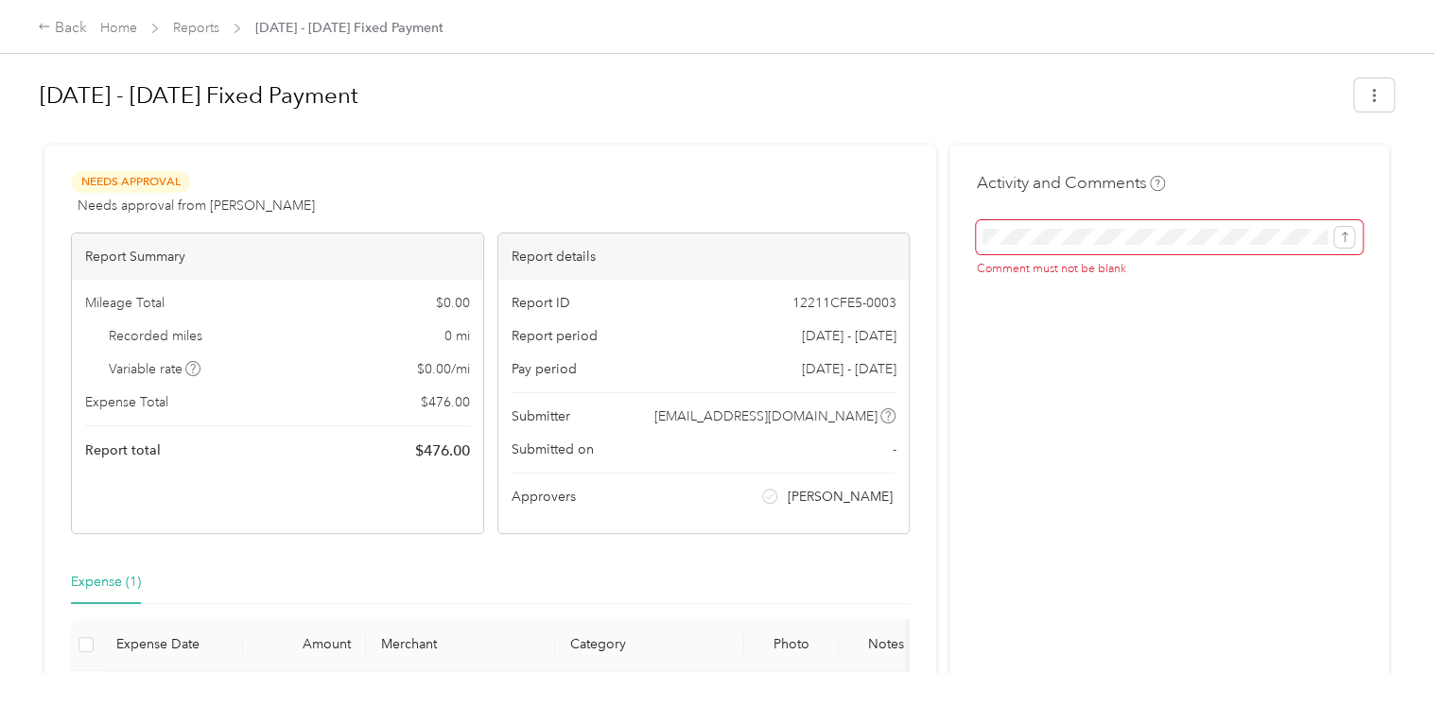
drag, startPoint x: 1053, startPoint y: 245, endPoint x: 991, endPoint y: 370, distance: 139.5
click at [991, 370] on div "Activity and Comments Comment must not be blank" at bounding box center [1169, 464] width 440 height 639
click at [1341, 234] on icon "submit" at bounding box center [1344, 237] width 6 height 10
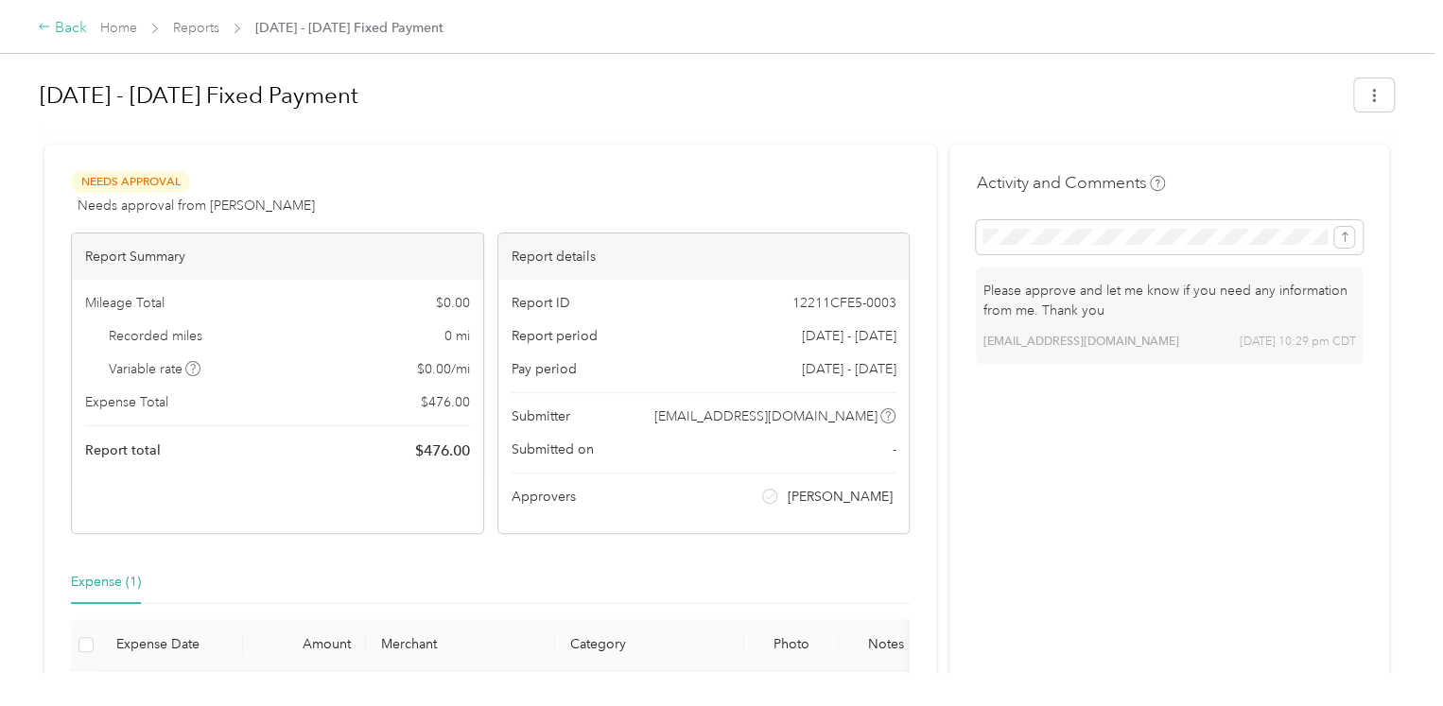
click at [45, 24] on icon at bounding box center [44, 26] width 13 height 13
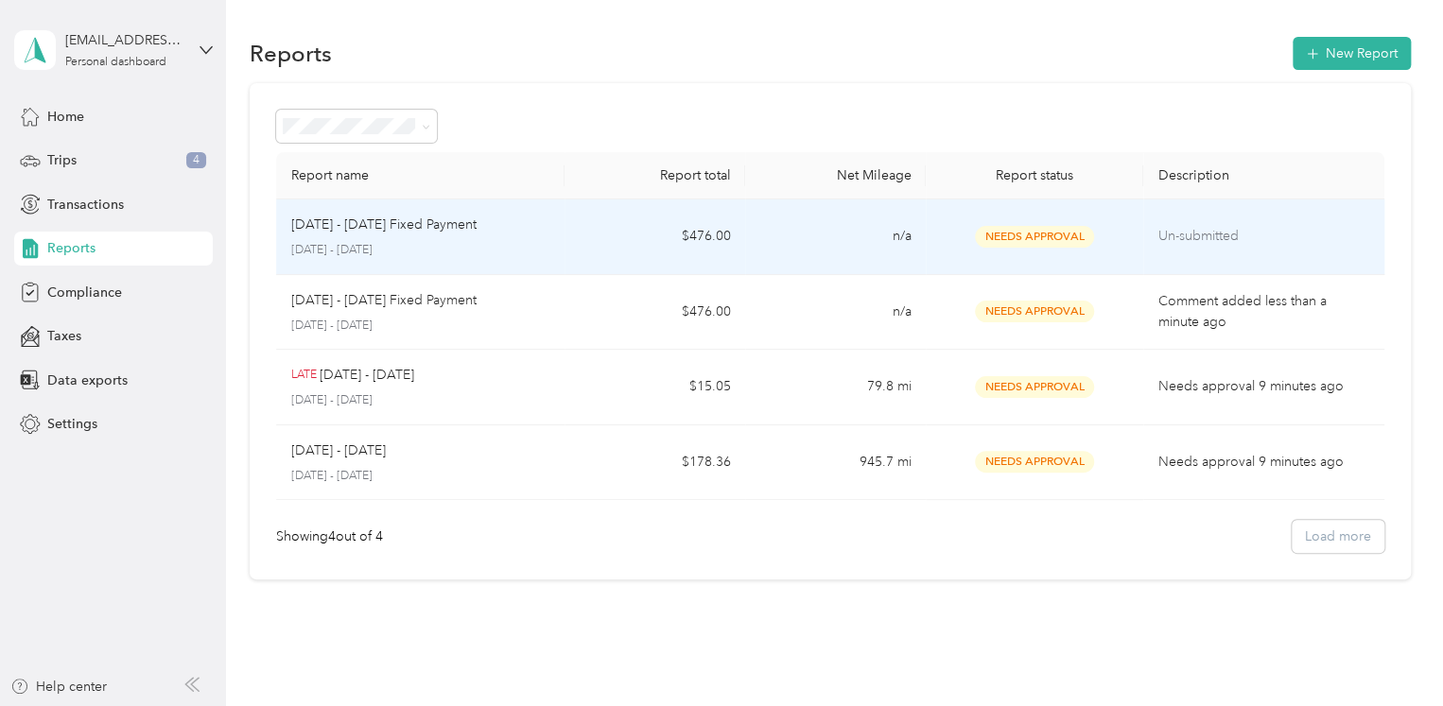
click at [1219, 234] on p "Un-submitted" at bounding box center [1263, 236] width 211 height 21
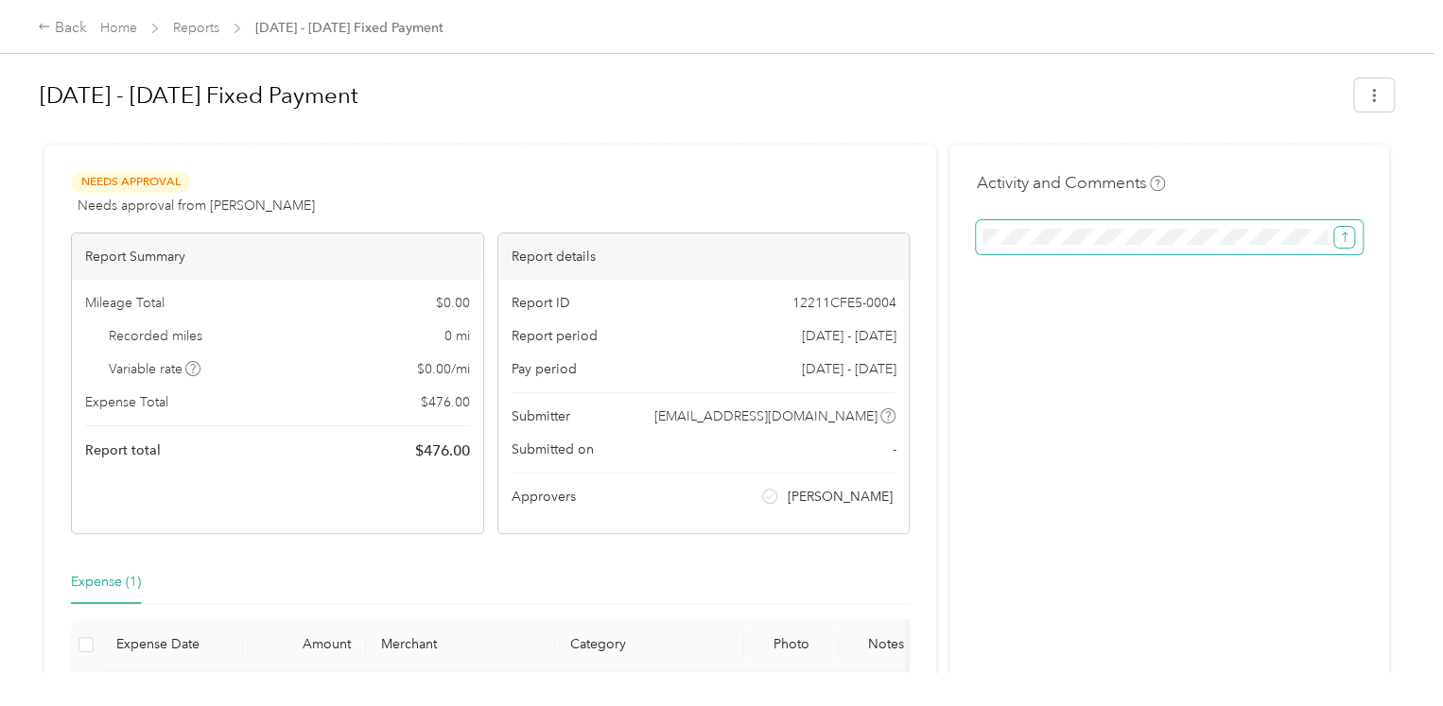
click at [1341, 239] on icon "submit" at bounding box center [1344, 237] width 6 height 10
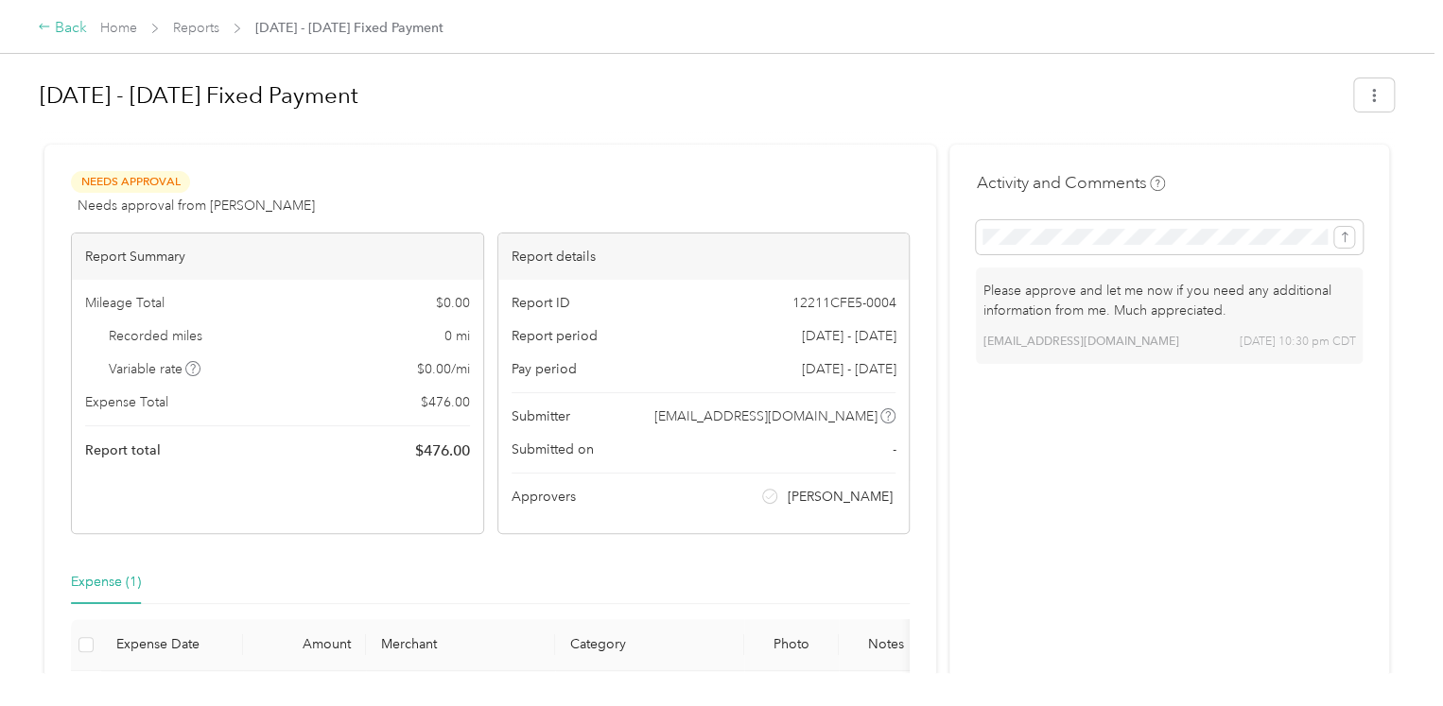
click at [43, 29] on icon at bounding box center [44, 26] width 13 height 13
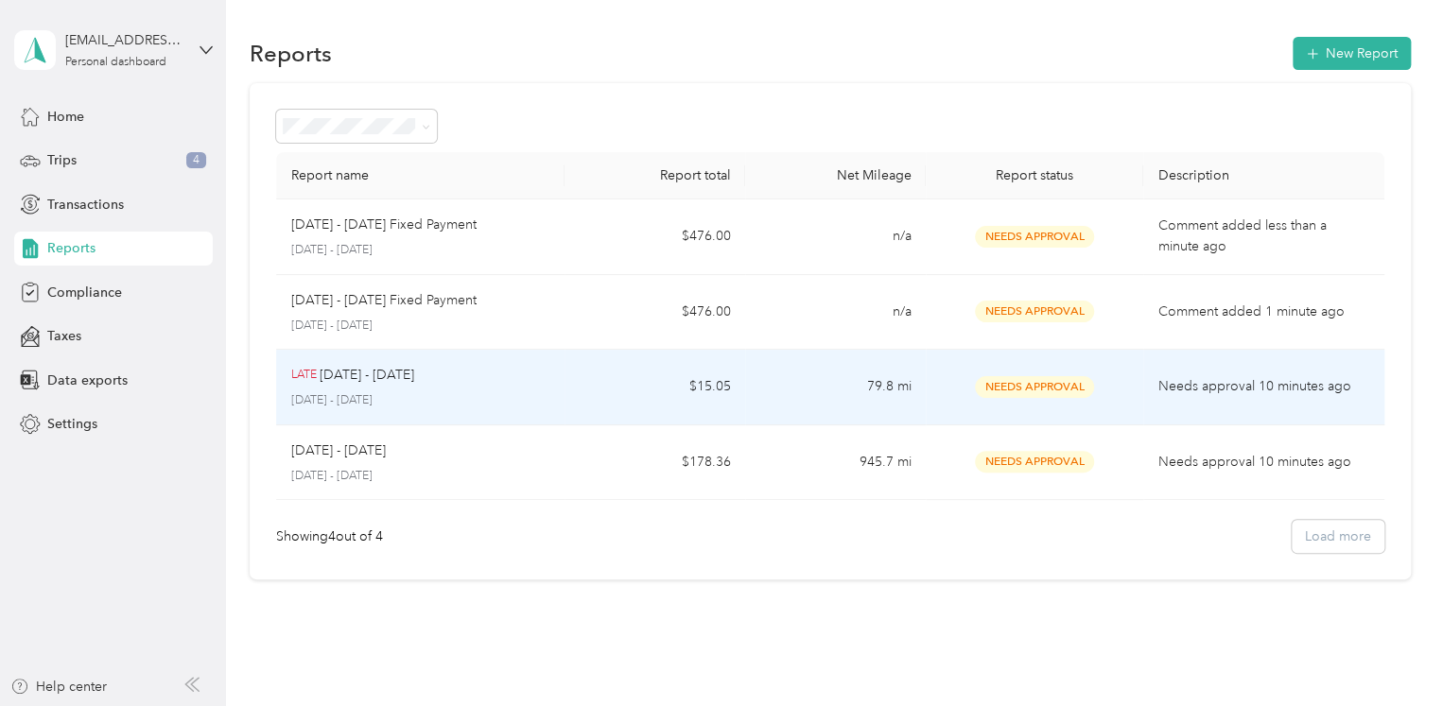
click at [514, 386] on div "LATE Aug 1 - 31, 2025 August 1 - 31, 2025" at bounding box center [420, 387] width 259 height 44
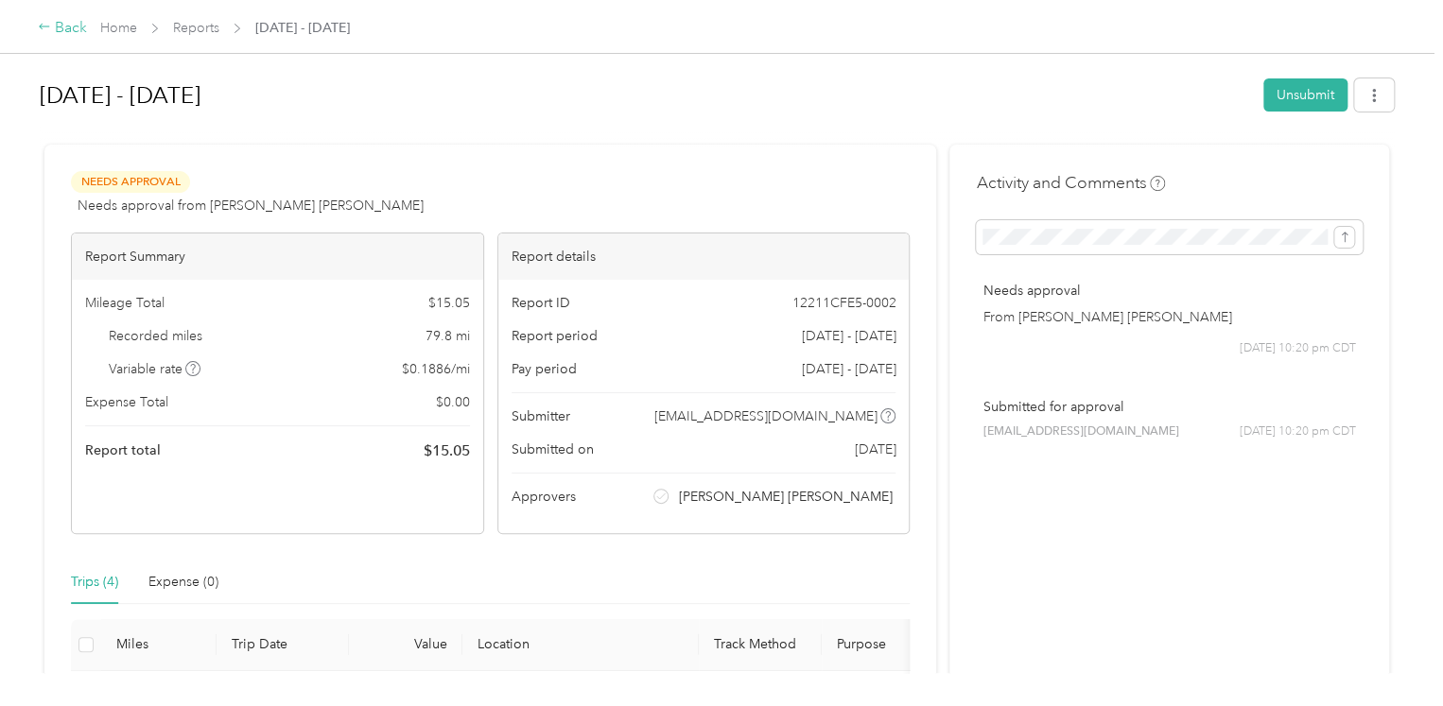
click at [43, 26] on icon at bounding box center [44, 26] width 13 height 13
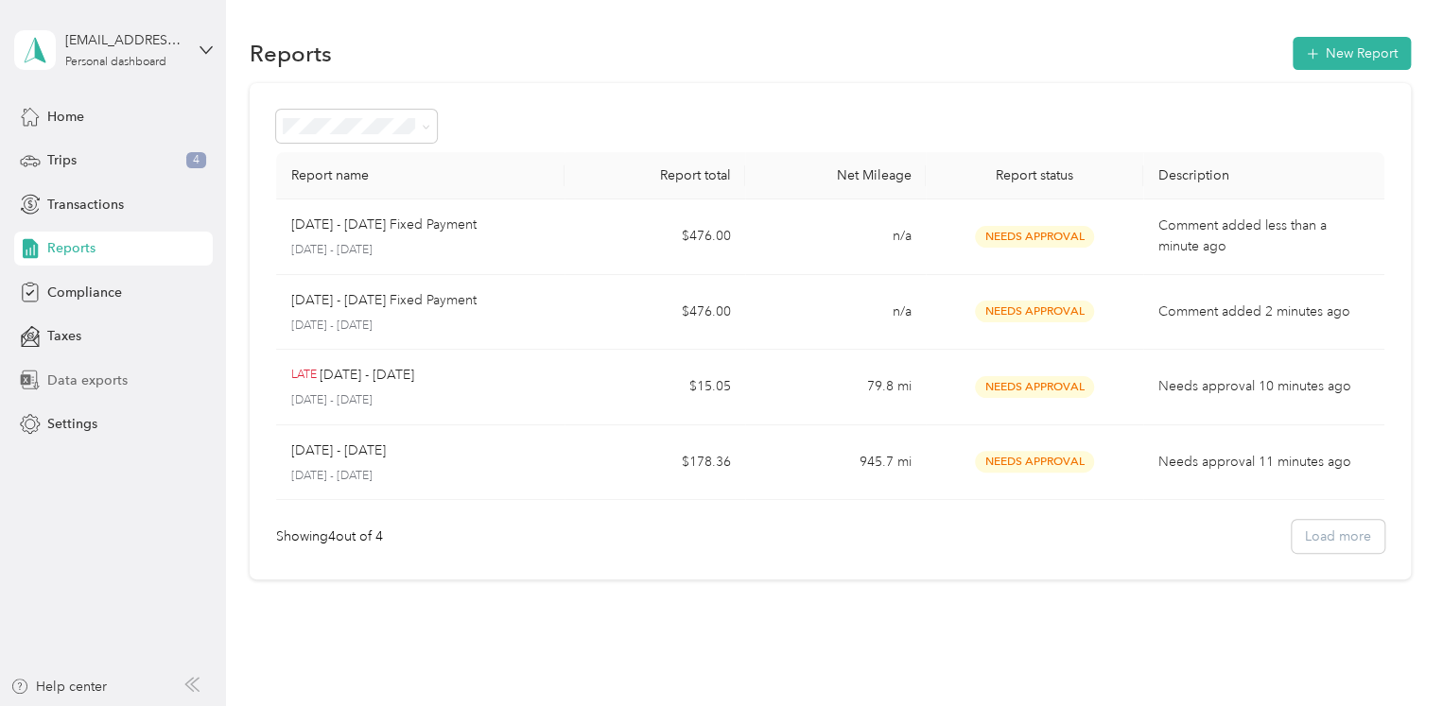
click at [99, 382] on span "Data exports" at bounding box center [87, 381] width 80 height 20
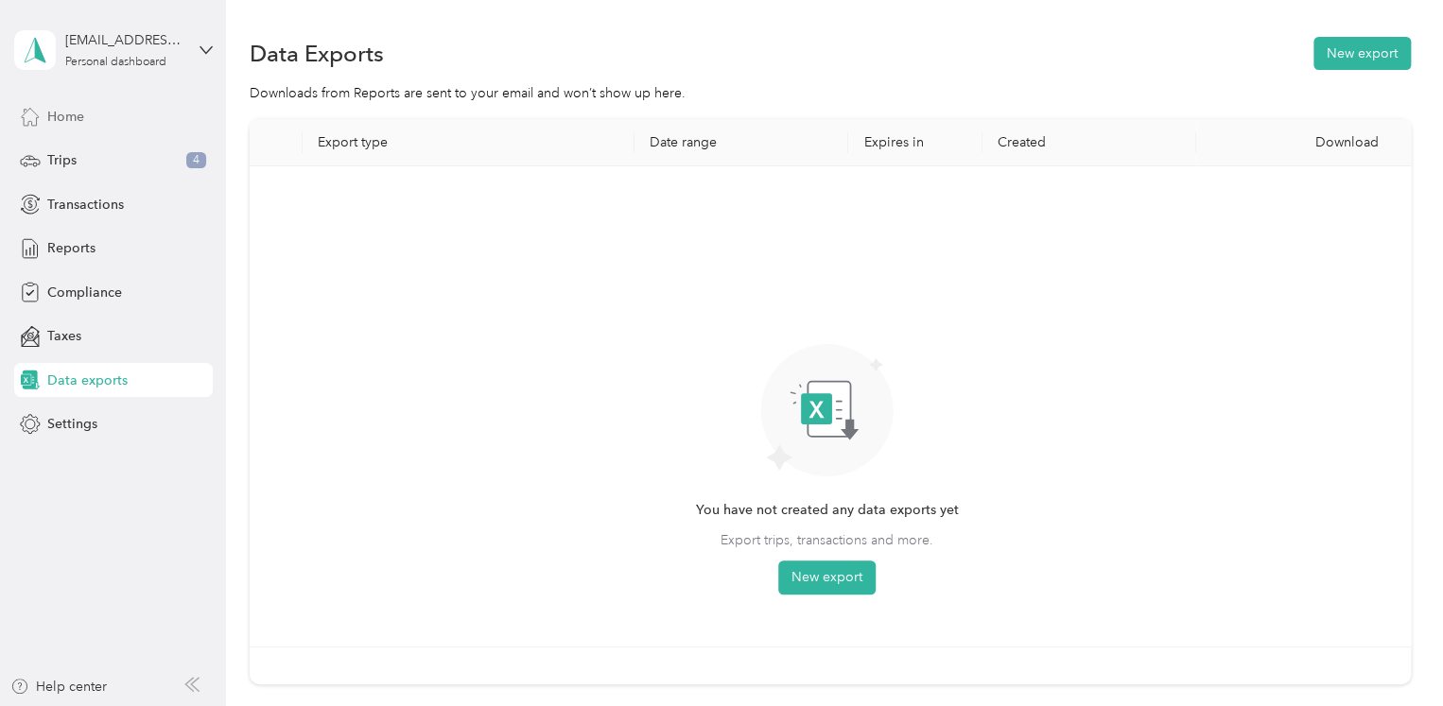
click at [76, 118] on span "Home" at bounding box center [65, 117] width 37 height 20
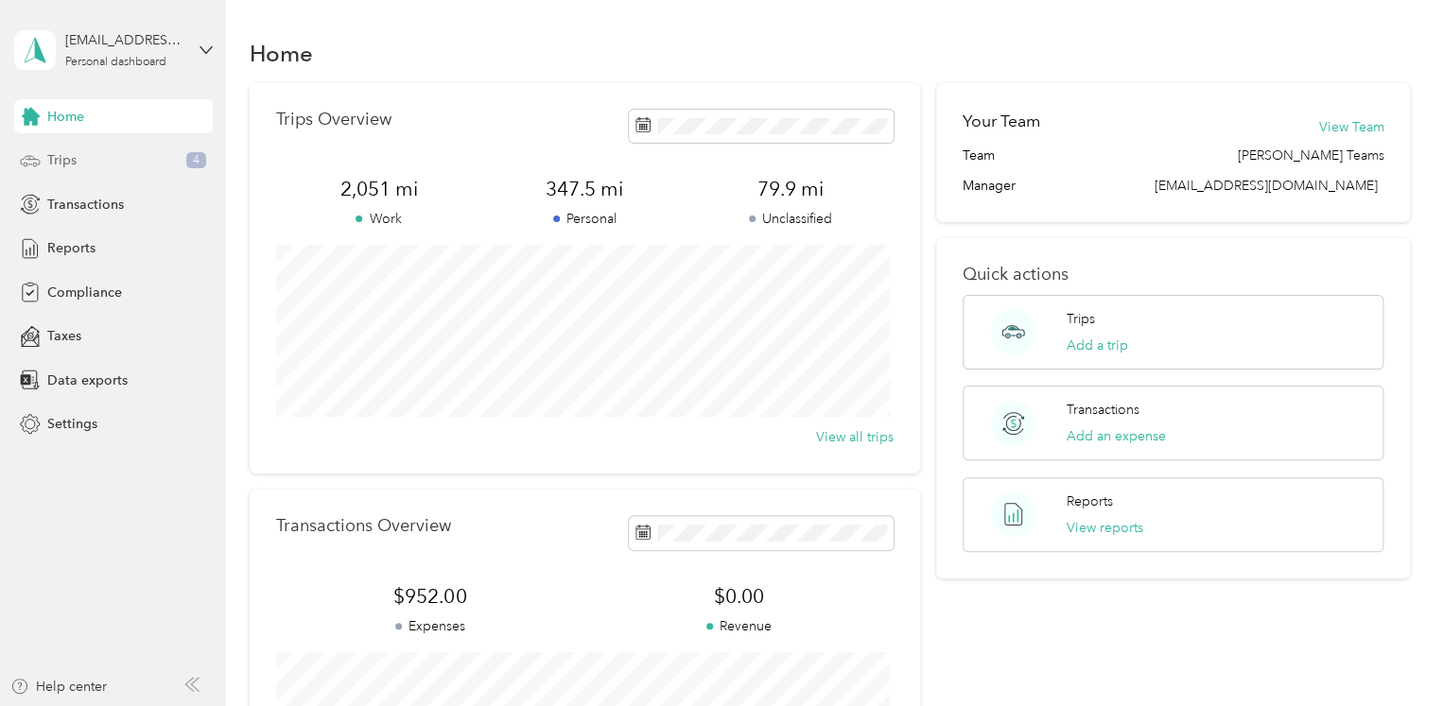
click at [76, 148] on div "Trips 4" at bounding box center [113, 161] width 199 height 34
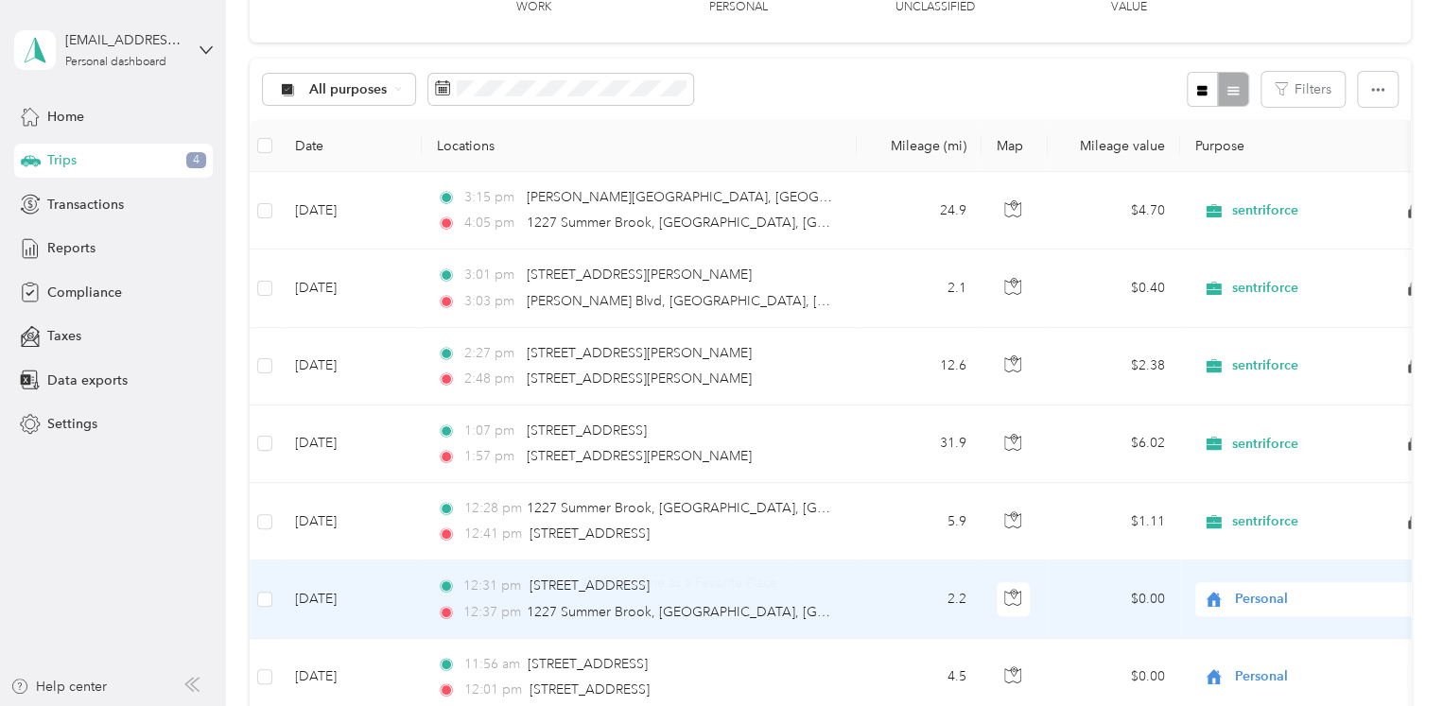
scroll to position [147, 0]
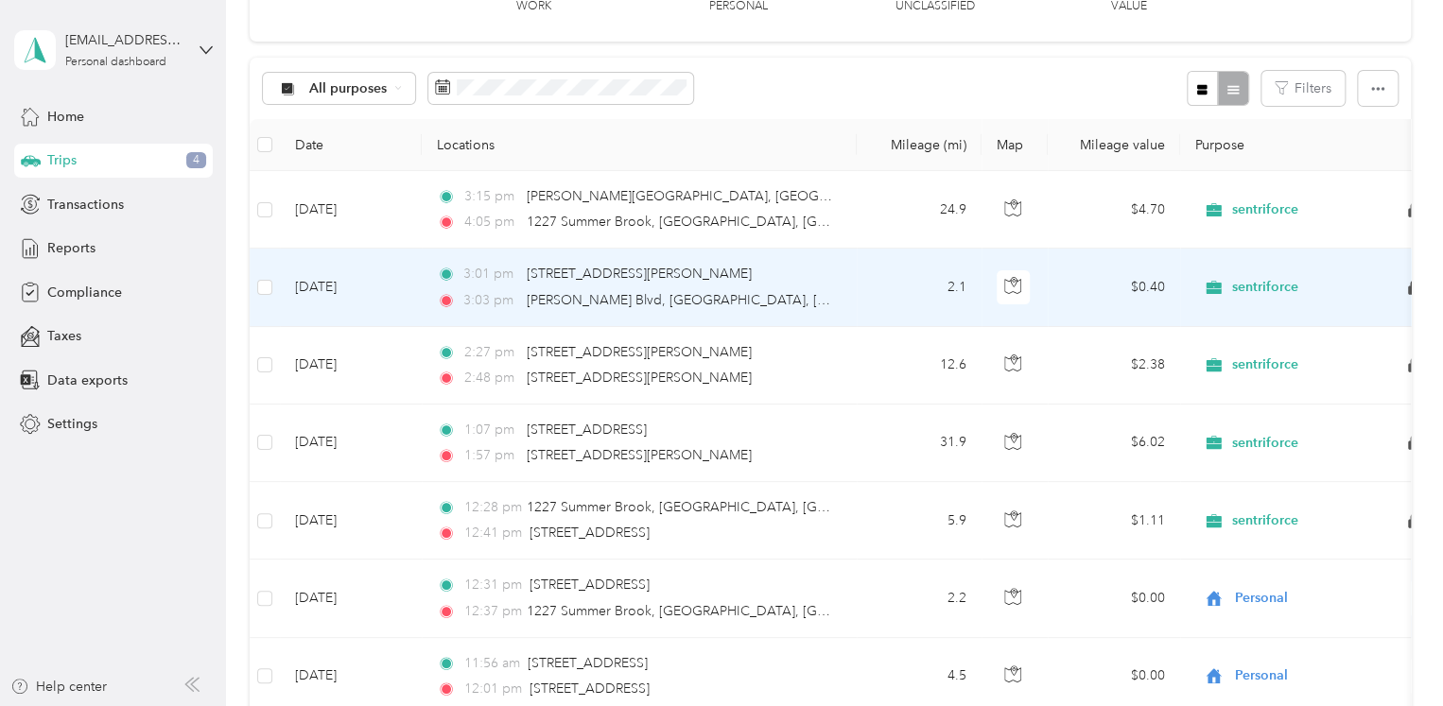
click at [855, 285] on td "3:01 pm 19804 Morris Ave, Manvel, TX 3:03 pm Pollard Blvd, Manvel, TX" at bounding box center [639, 288] width 435 height 78
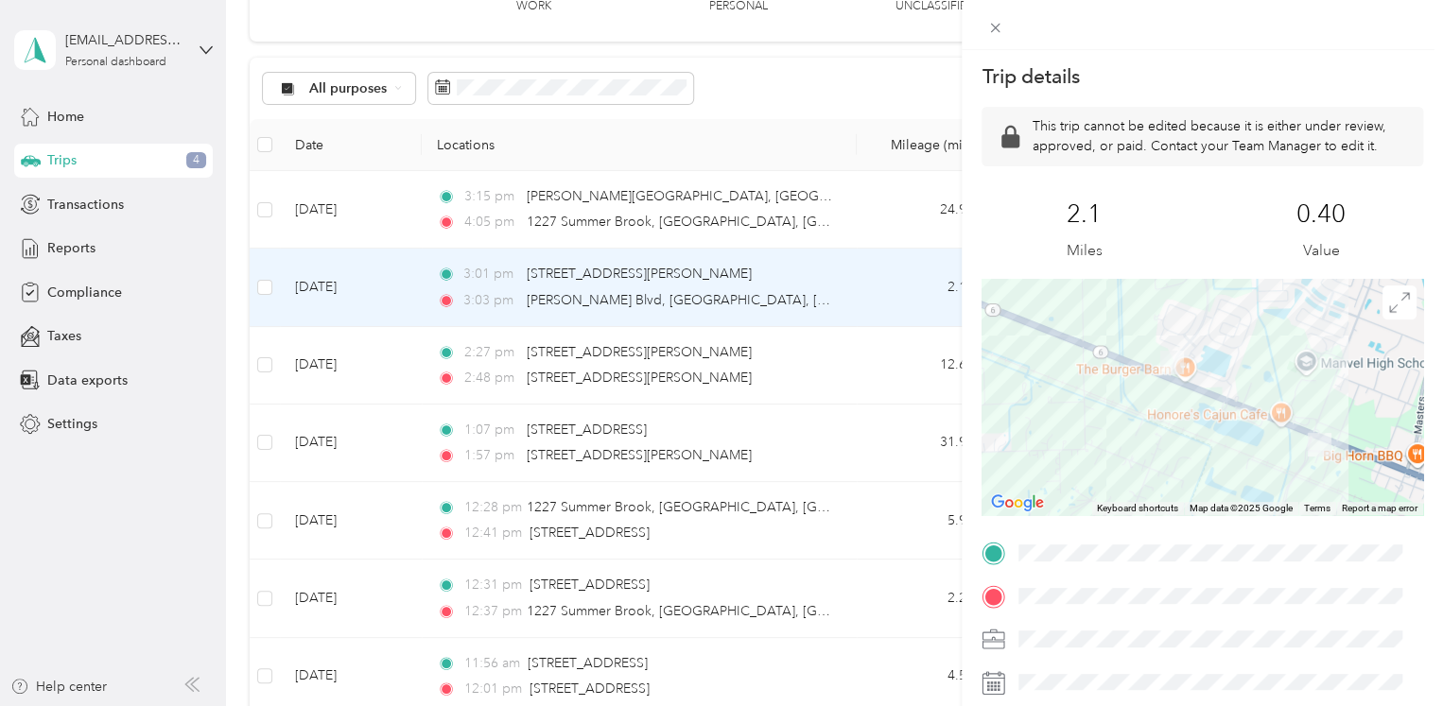
click at [828, 84] on div "Trip details This trip cannot be edited because it is either under review, appr…" at bounding box center [721, 353] width 1443 height 706
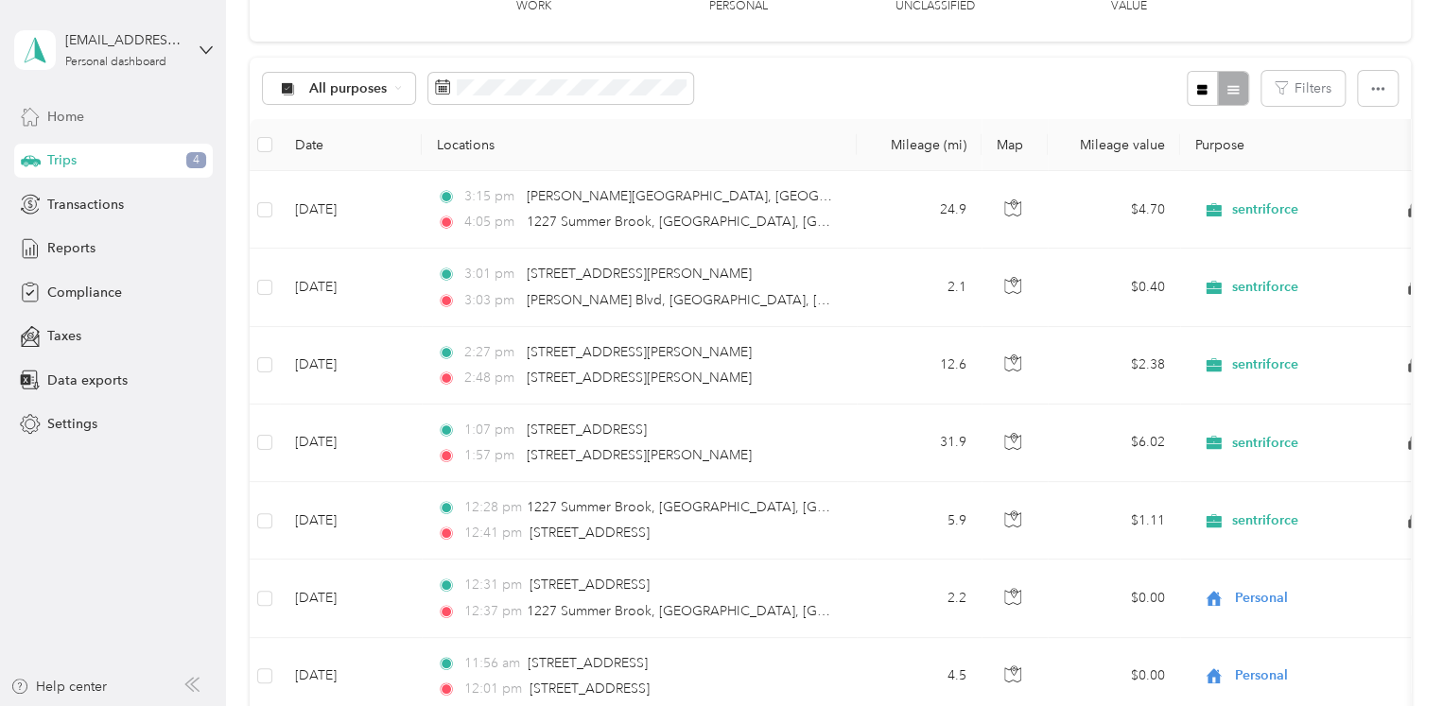
click at [61, 114] on span "Home" at bounding box center [65, 117] width 37 height 20
